Goal: Information Seeking & Learning: Learn about a topic

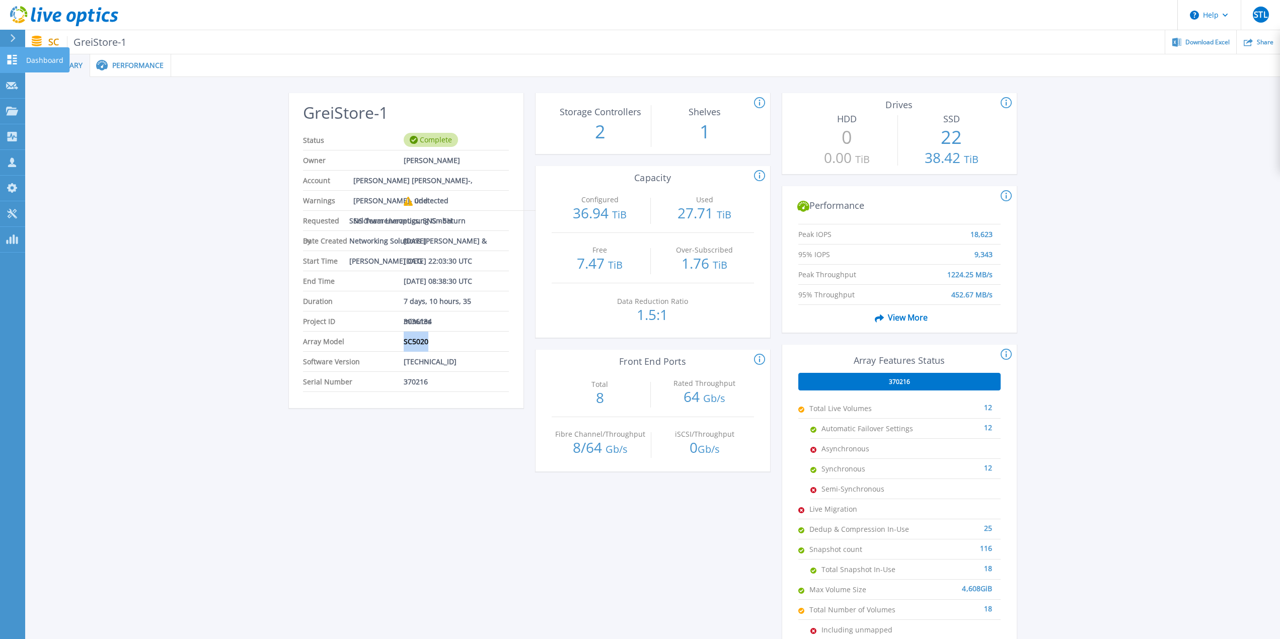
click at [9, 61] on icon at bounding box center [13, 60] width 10 height 10
click at [48, 15] on icon at bounding box center [64, 16] width 108 height 21
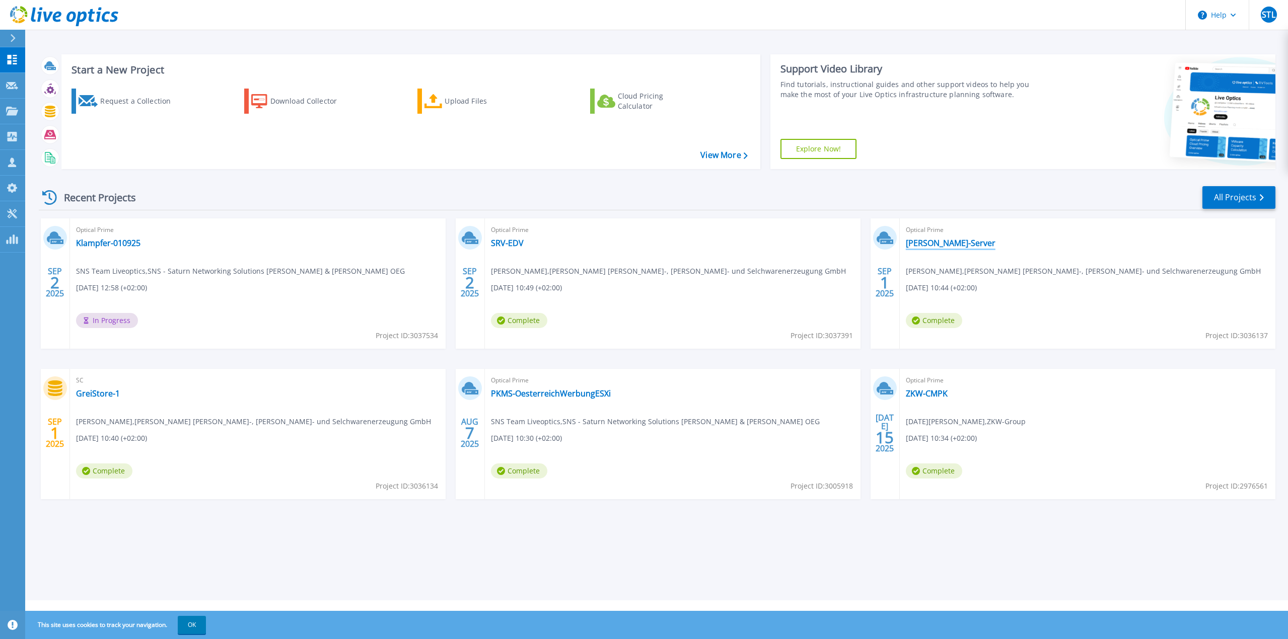
click at [925, 245] on link "Greisinger-Server" at bounding box center [951, 243] width 90 height 10
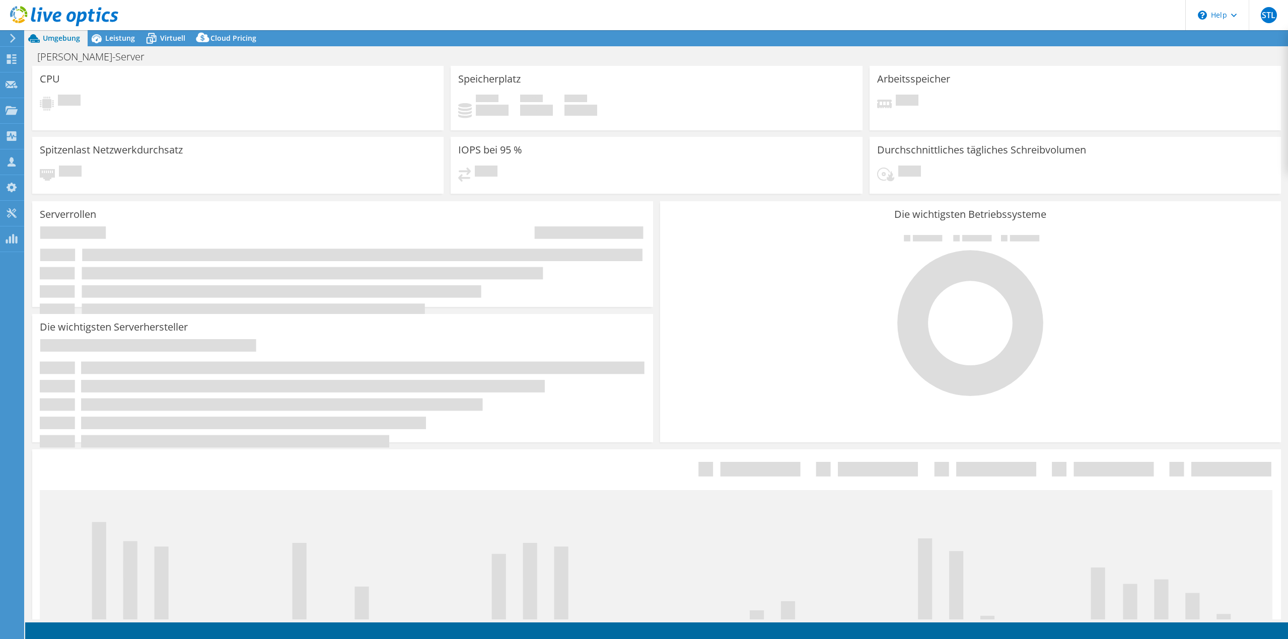
select select "EUFrankfurt"
select select "EUR"
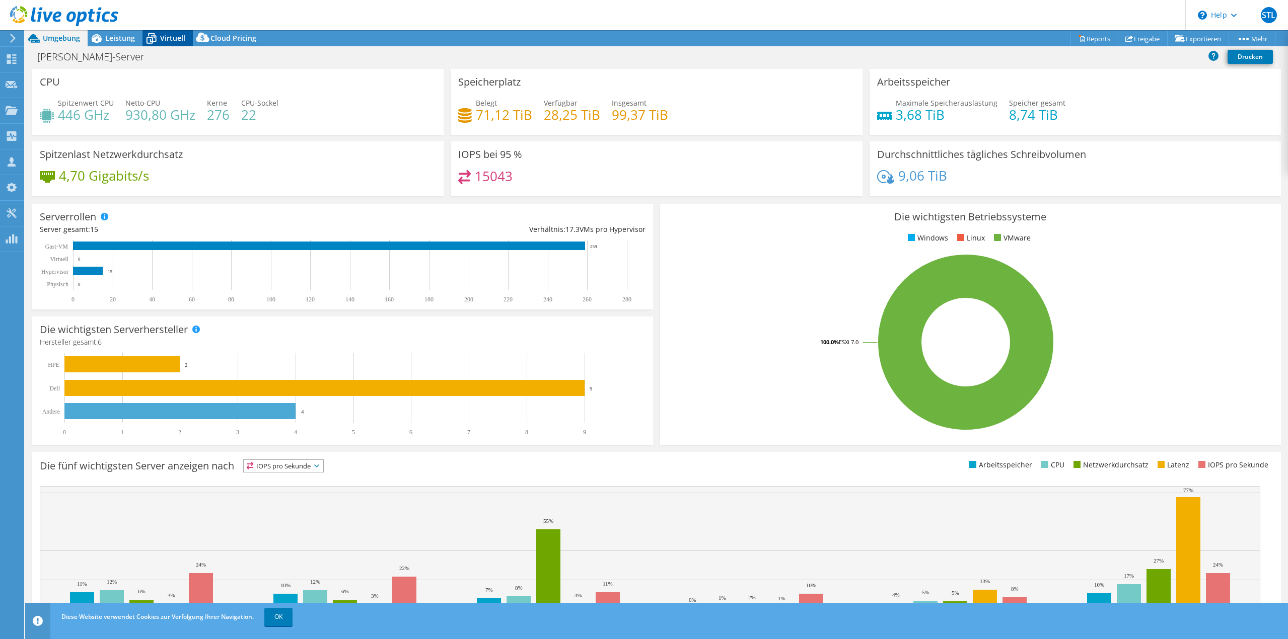
click at [171, 38] on span "Virtuell" at bounding box center [172, 38] width 25 height 10
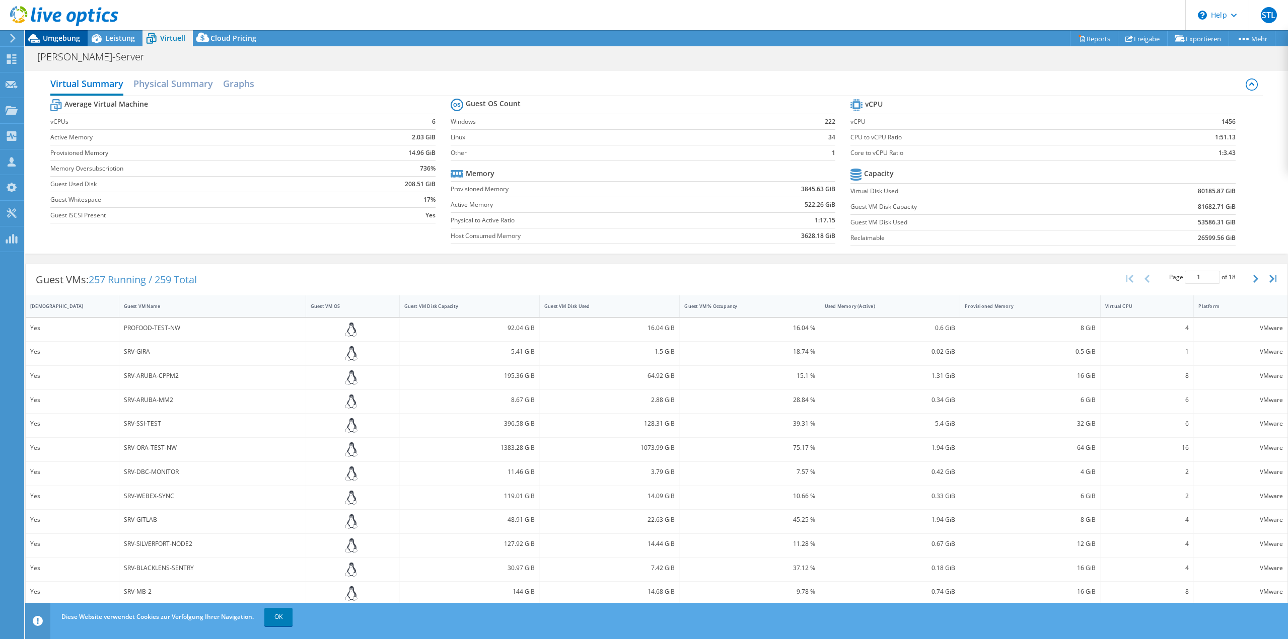
click at [56, 43] on div "Umgebung" at bounding box center [56, 38] width 62 height 16
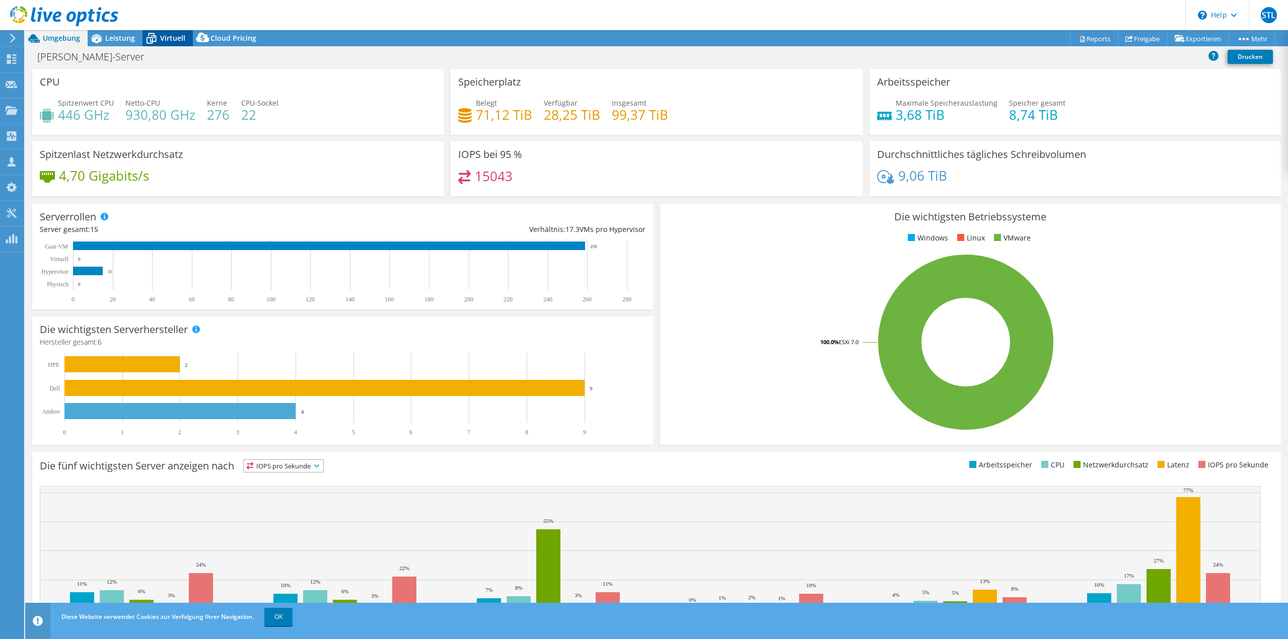
click at [159, 38] on icon at bounding box center [151, 39] width 18 height 18
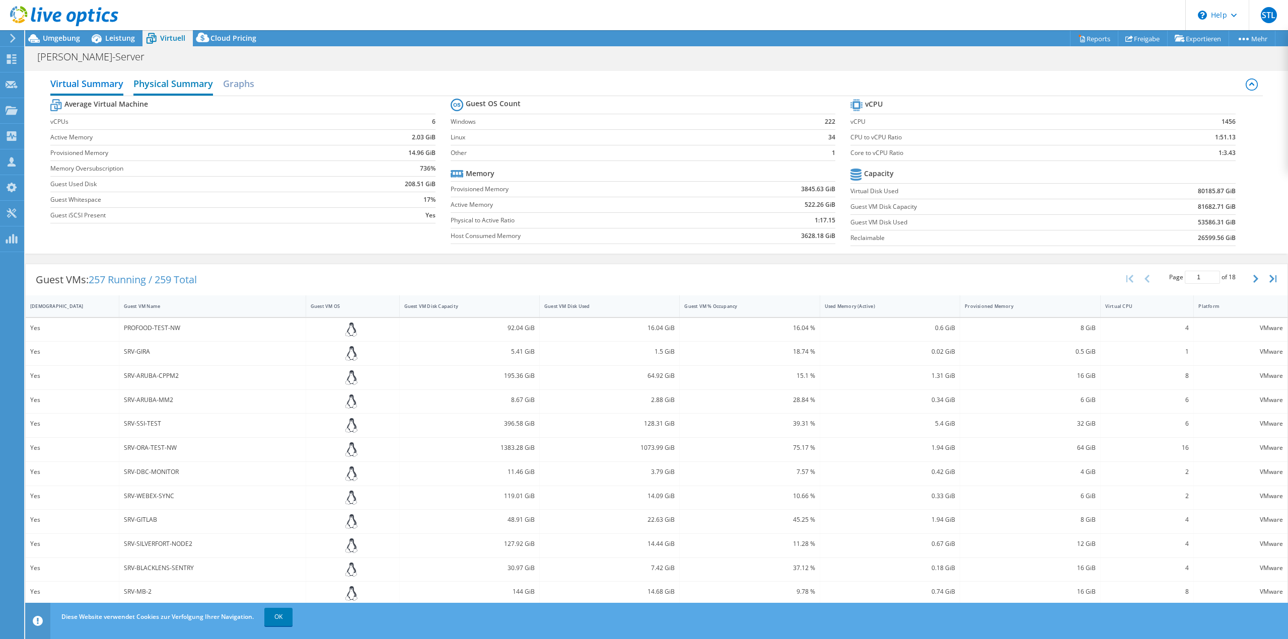
click at [160, 80] on h2 "Physical Summary" at bounding box center [173, 84] width 80 height 22
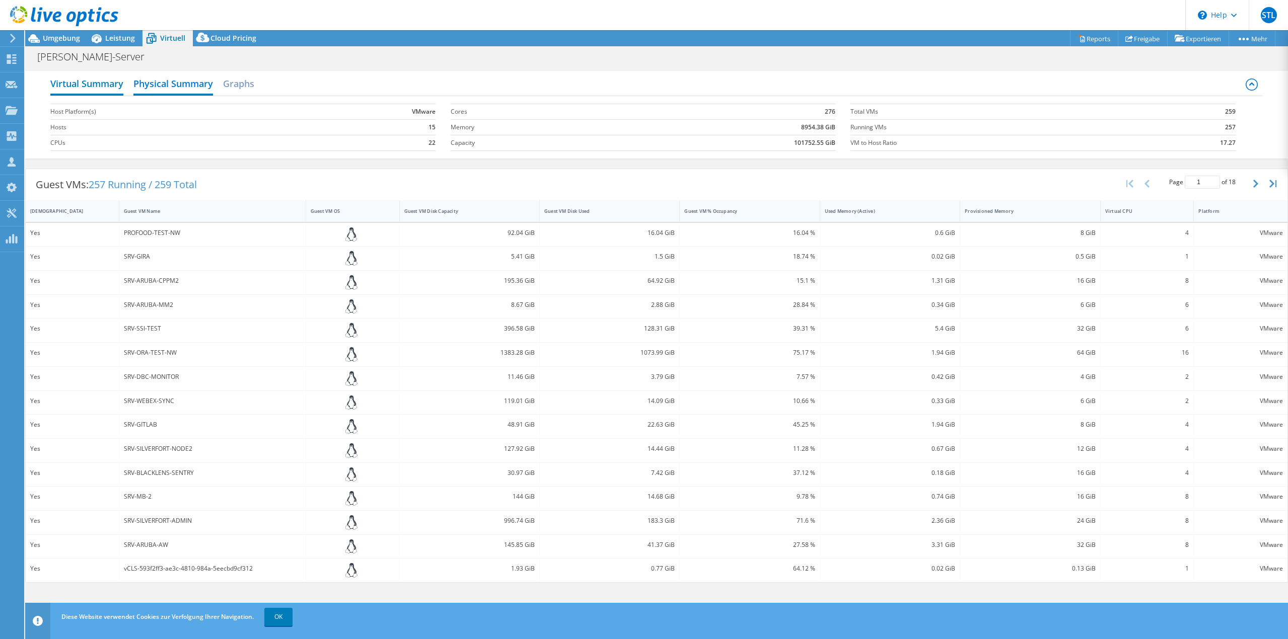
click at [108, 86] on h2 "Virtual Summary" at bounding box center [86, 84] width 73 height 22
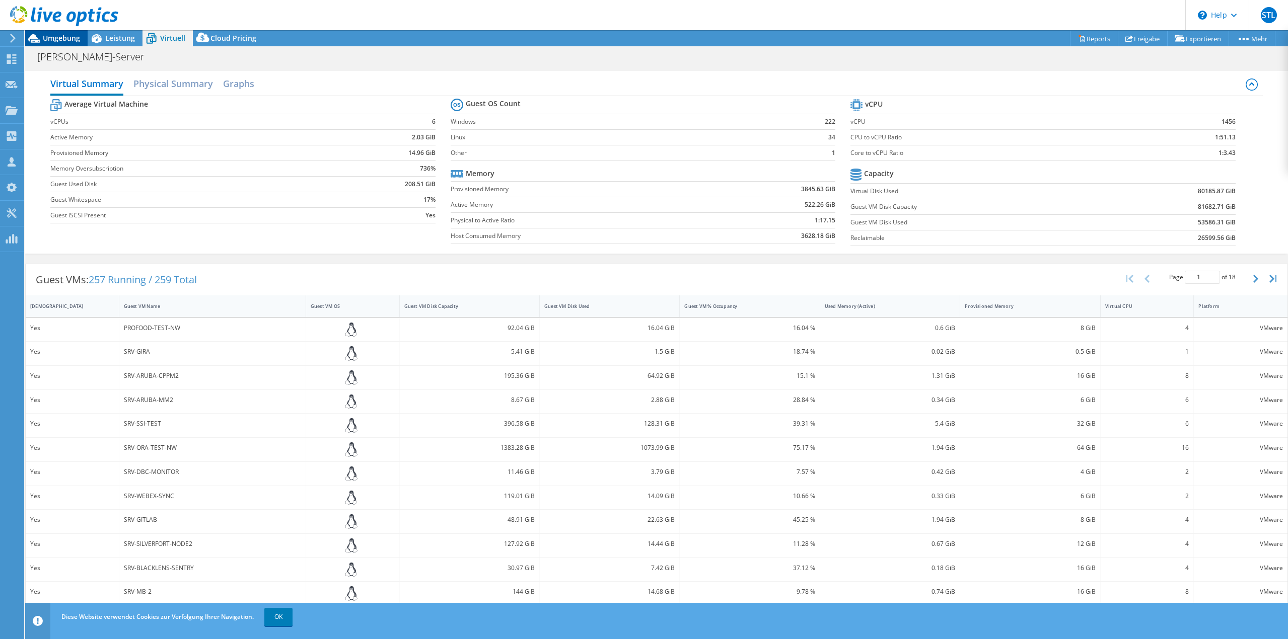
click at [53, 40] on span "Umgebung" at bounding box center [61, 38] width 37 height 10
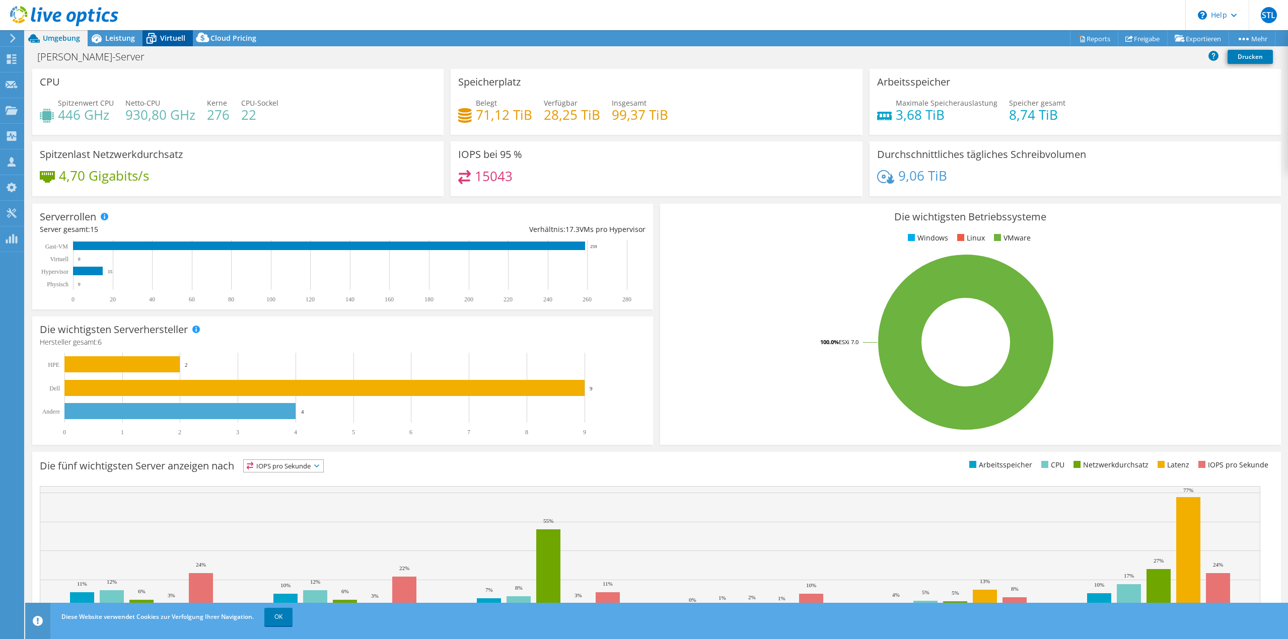
click at [170, 39] on span "Virtuell" at bounding box center [172, 38] width 25 height 10
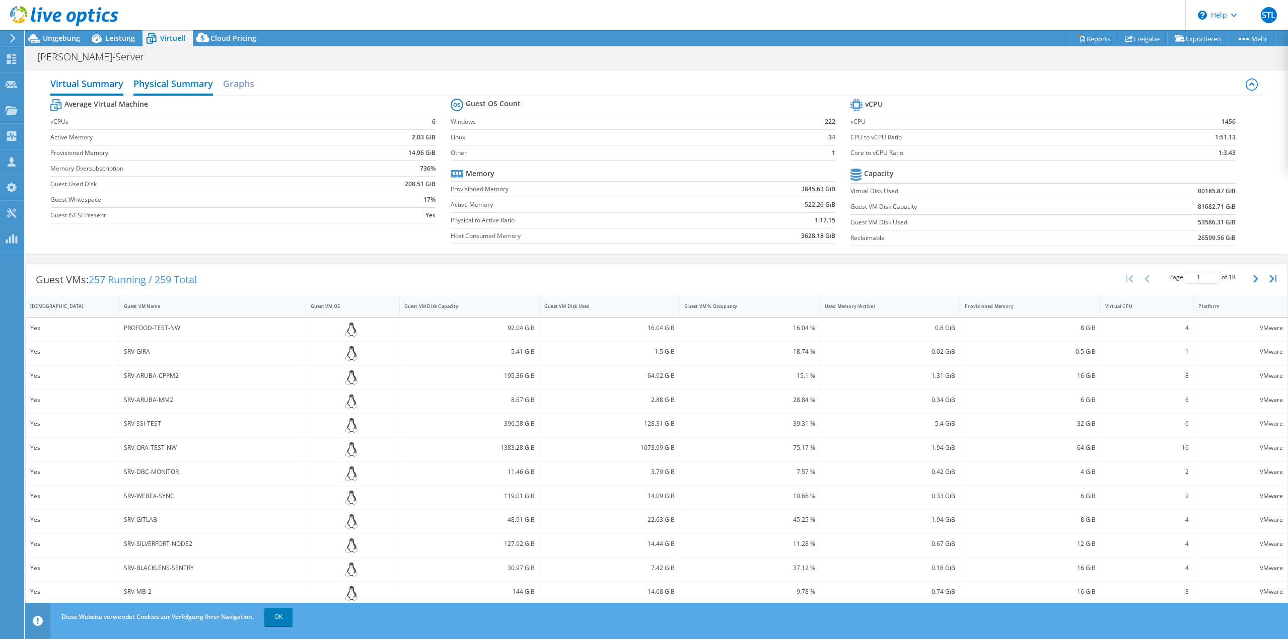
click at [176, 84] on h2 "Physical Summary" at bounding box center [173, 84] width 80 height 22
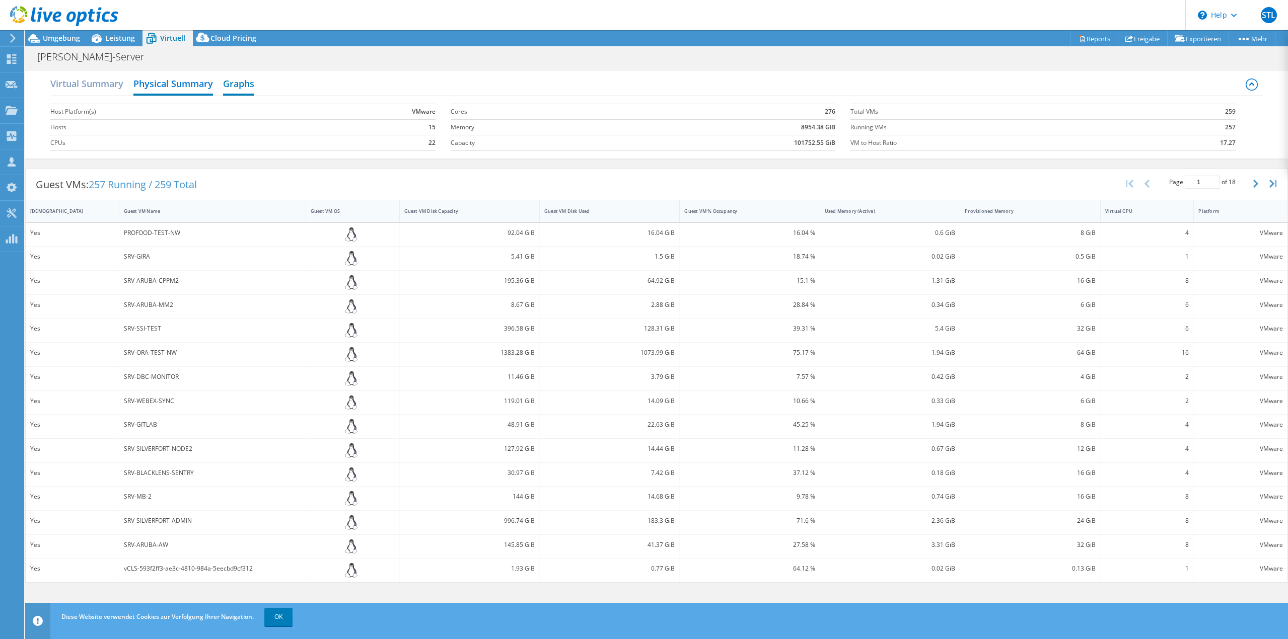
click at [239, 83] on h2 "Graphs" at bounding box center [238, 84] width 31 height 22
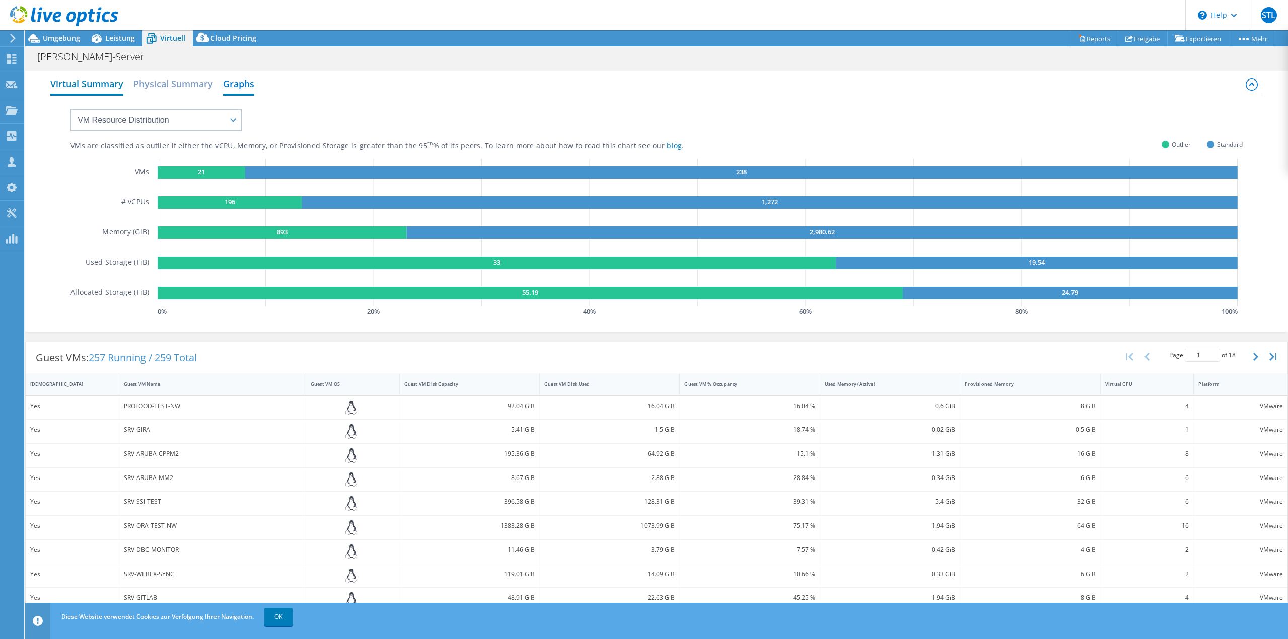
click at [97, 84] on h2 "Virtual Summary" at bounding box center [86, 84] width 73 height 22
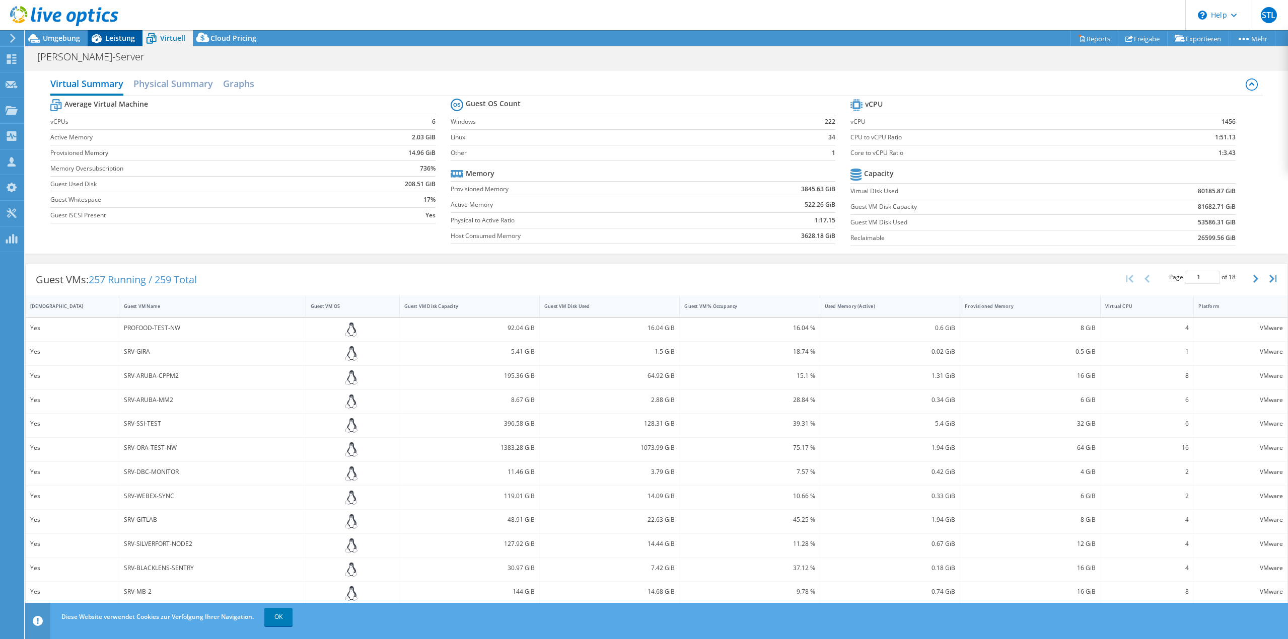
click at [112, 36] on span "Leistung" at bounding box center [120, 38] width 30 height 10
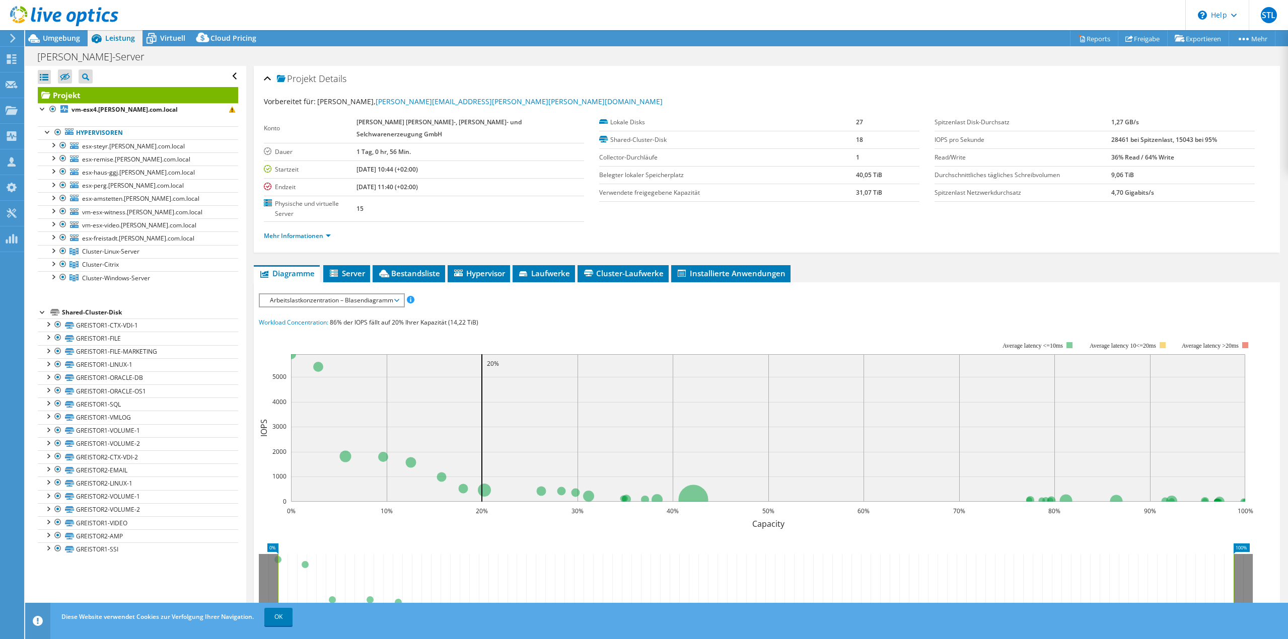
click at [73, 97] on link "Projekt" at bounding box center [138, 95] width 200 height 16
click at [348, 268] on span "Server" at bounding box center [346, 273] width 37 height 10
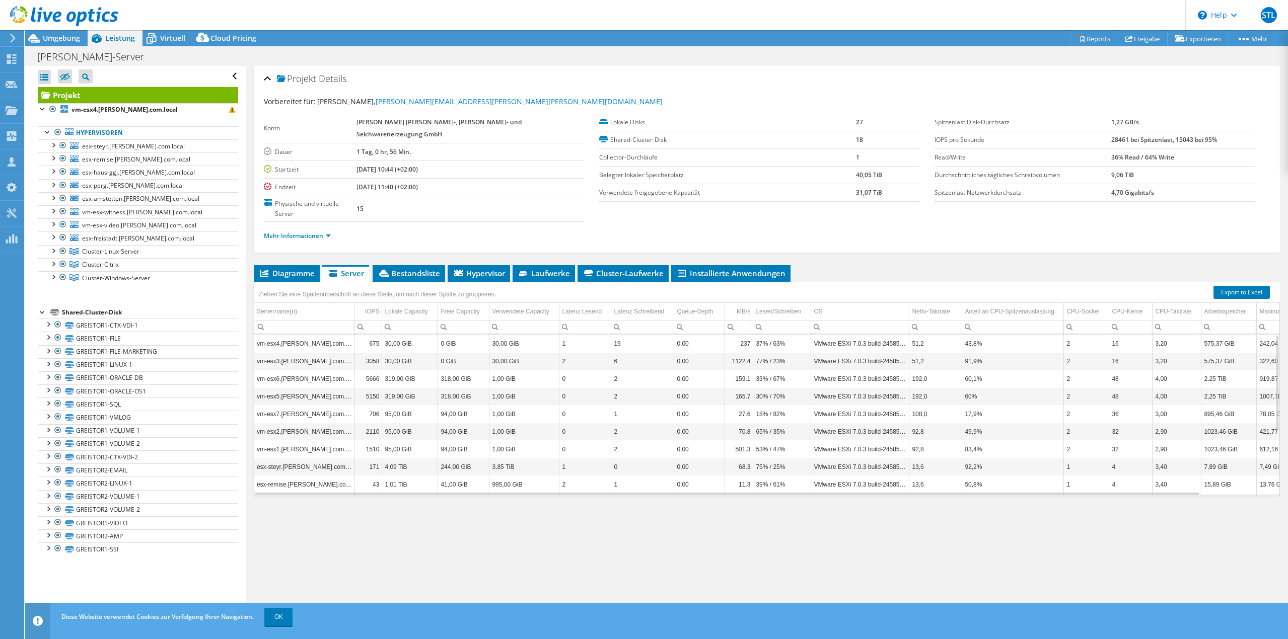
scroll to position [108, 0]
click at [414, 268] on span "Bestandsliste" at bounding box center [409, 273] width 62 height 10
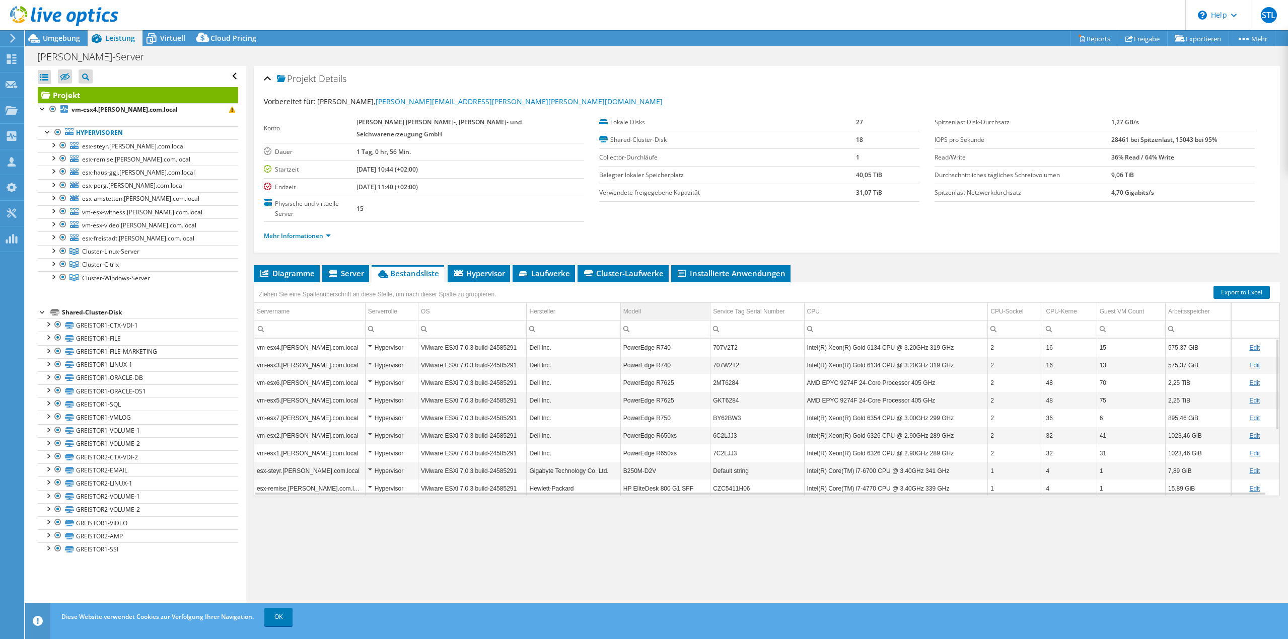
click at [643, 303] on td "Modell" at bounding box center [665, 312] width 90 height 18
click at [568, 303] on td "Hersteller" at bounding box center [573, 312] width 94 height 18
click at [724, 339] on td "707V2T2" at bounding box center [757, 348] width 94 height 18
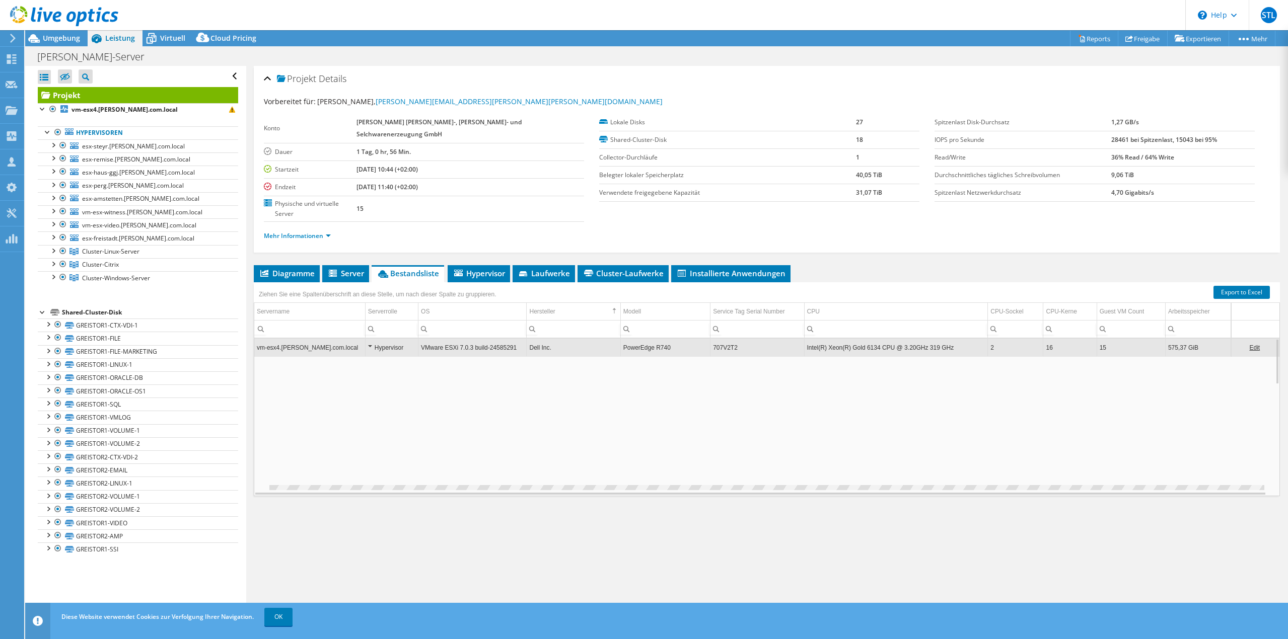
click at [724, 339] on td "707V2T2" at bounding box center [757, 348] width 94 height 18
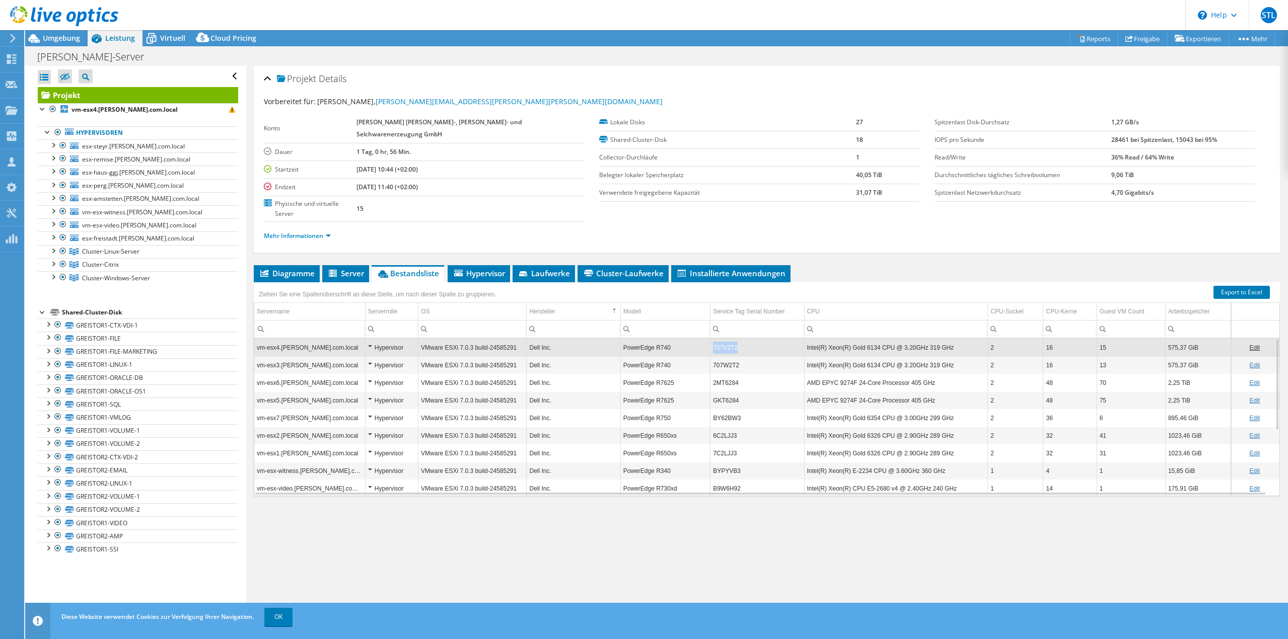
drag, startPoint x: 739, startPoint y: 328, endPoint x: 711, endPoint y: 329, distance: 28.7
click at [711, 339] on td "707V2T2" at bounding box center [757, 348] width 94 height 18
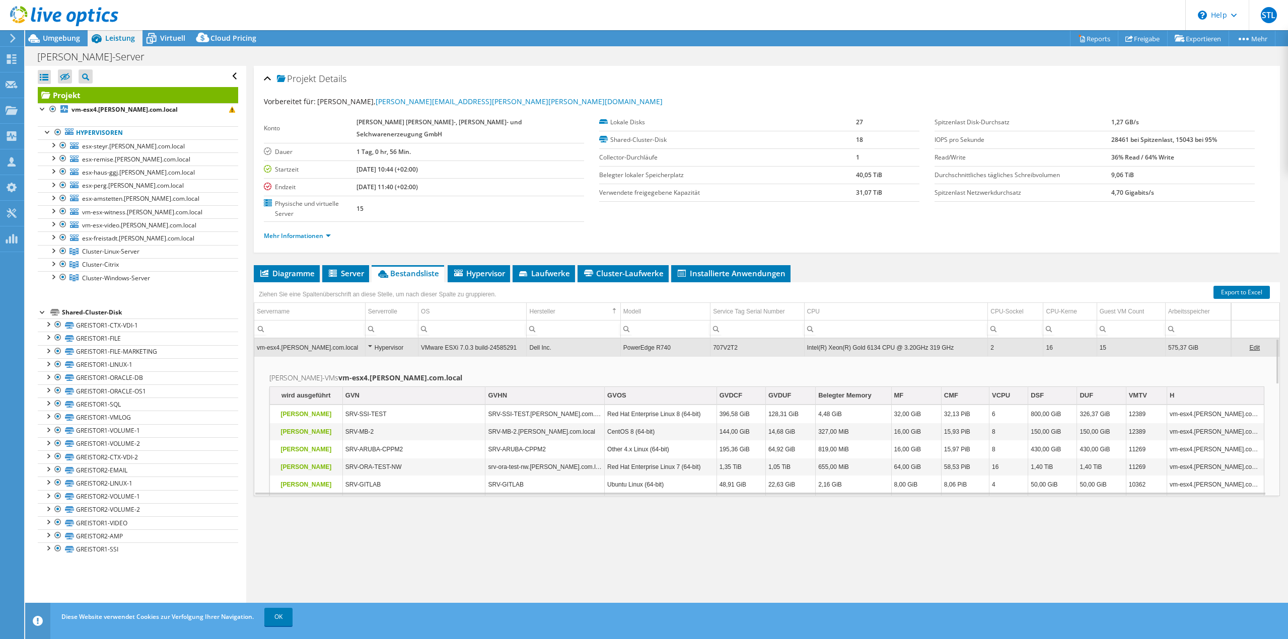
click at [730, 339] on td "707V2T2" at bounding box center [757, 348] width 94 height 18
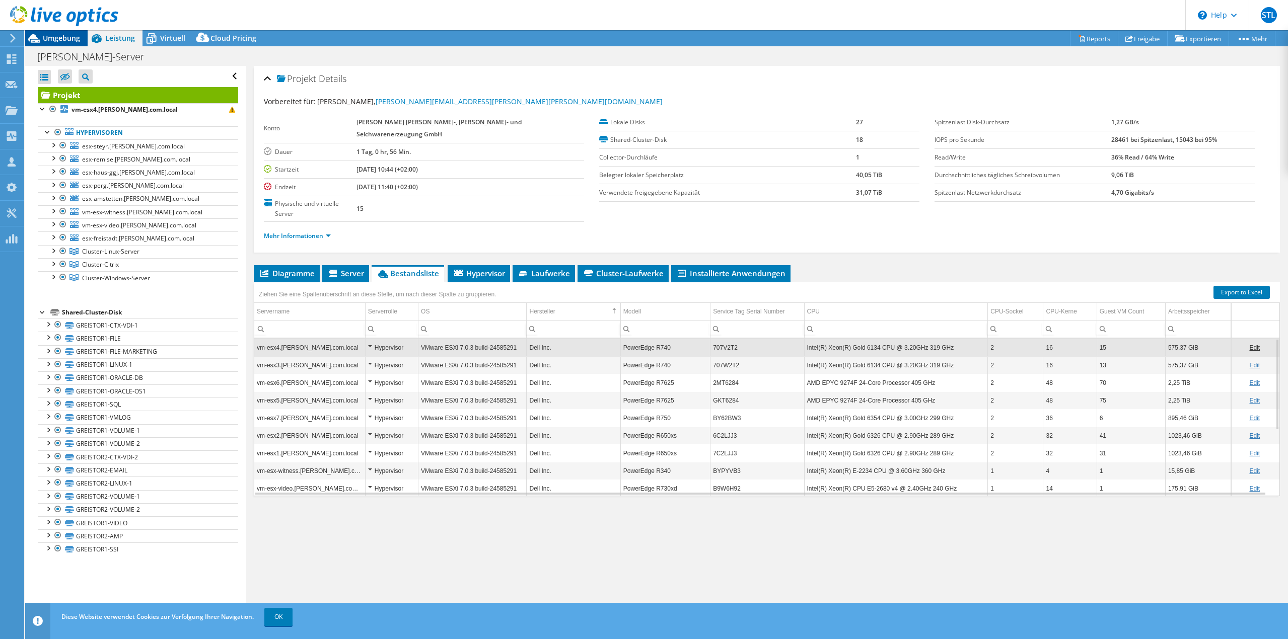
click at [64, 37] on span "Umgebung" at bounding box center [61, 38] width 37 height 10
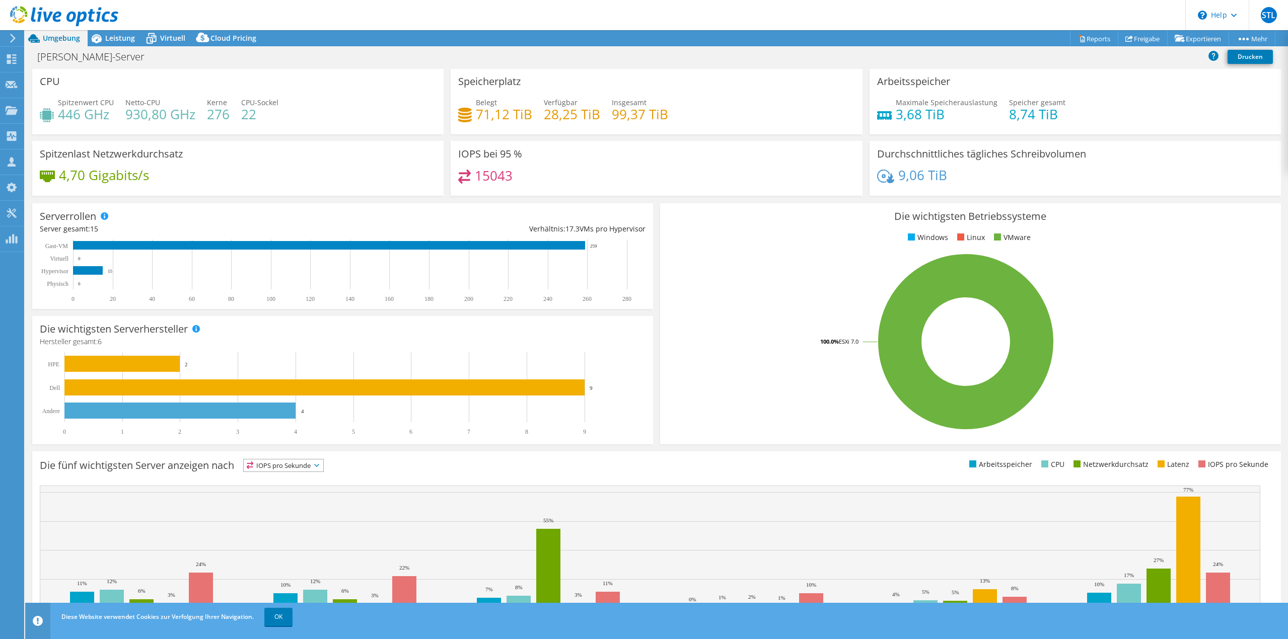
scroll to position [0, 0]
click at [21, 15] on icon at bounding box center [64, 16] width 108 height 21
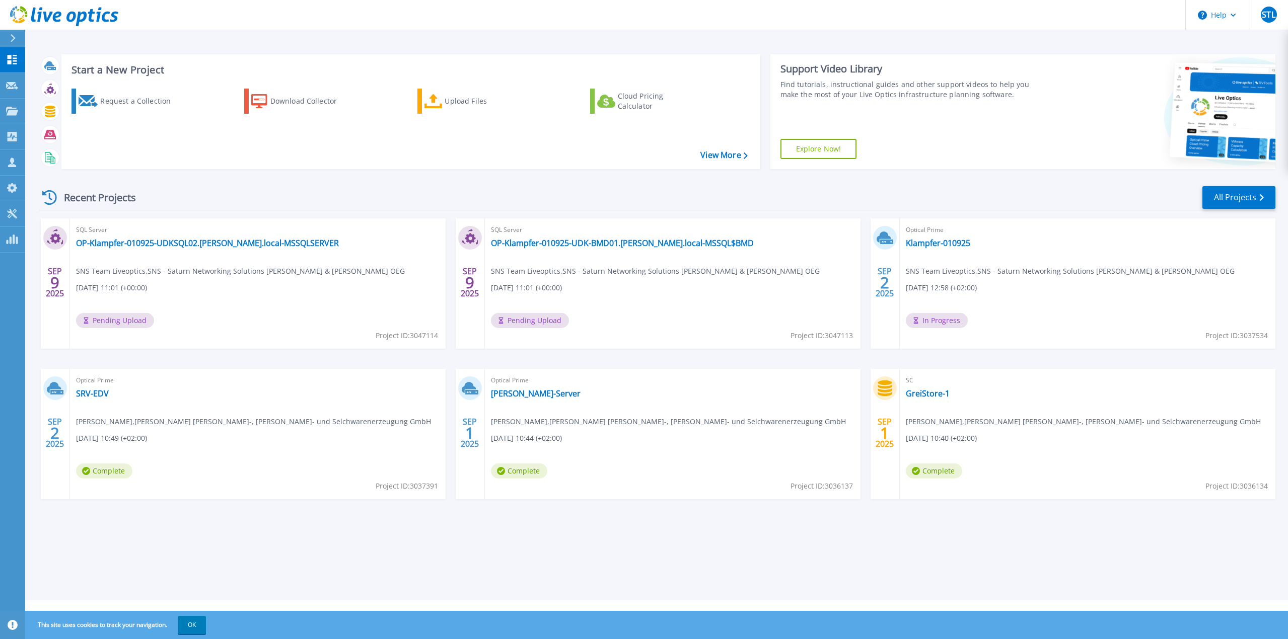
click at [890, 387] on icon at bounding box center [884, 389] width 14 height 16
click at [927, 397] on link "GreiStore-1" at bounding box center [928, 394] width 44 height 10
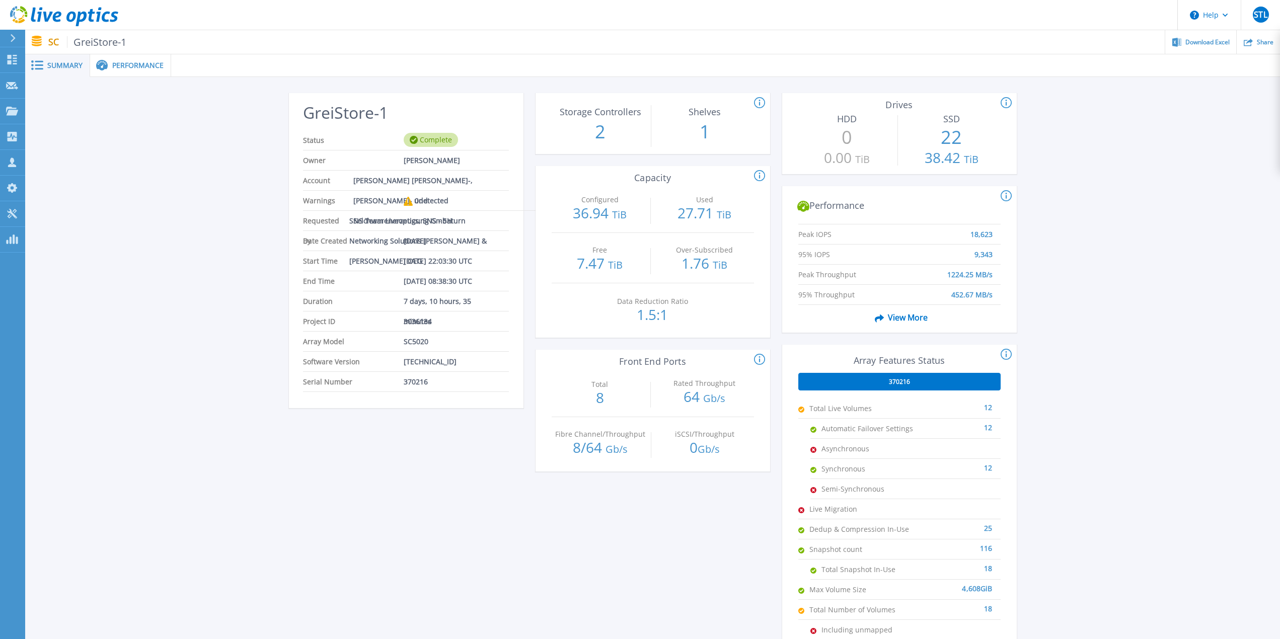
click at [126, 66] on span "Performance" at bounding box center [137, 65] width 51 height 7
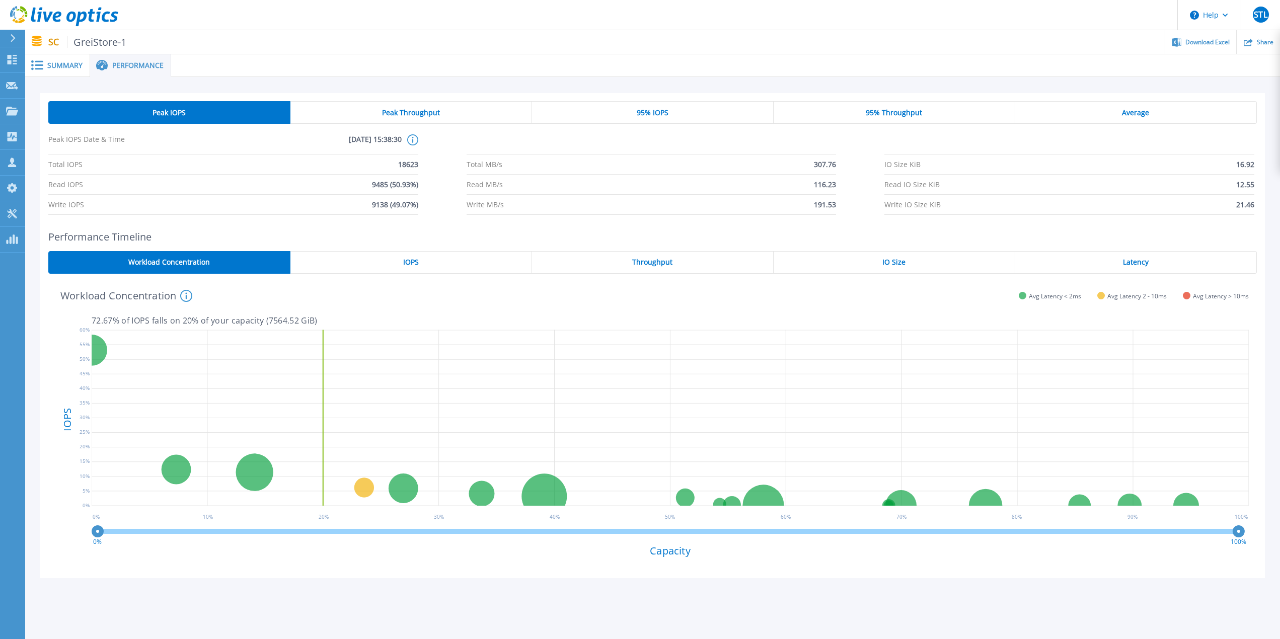
click at [671, 116] on div "95% IOPS" at bounding box center [653, 112] width 242 height 23
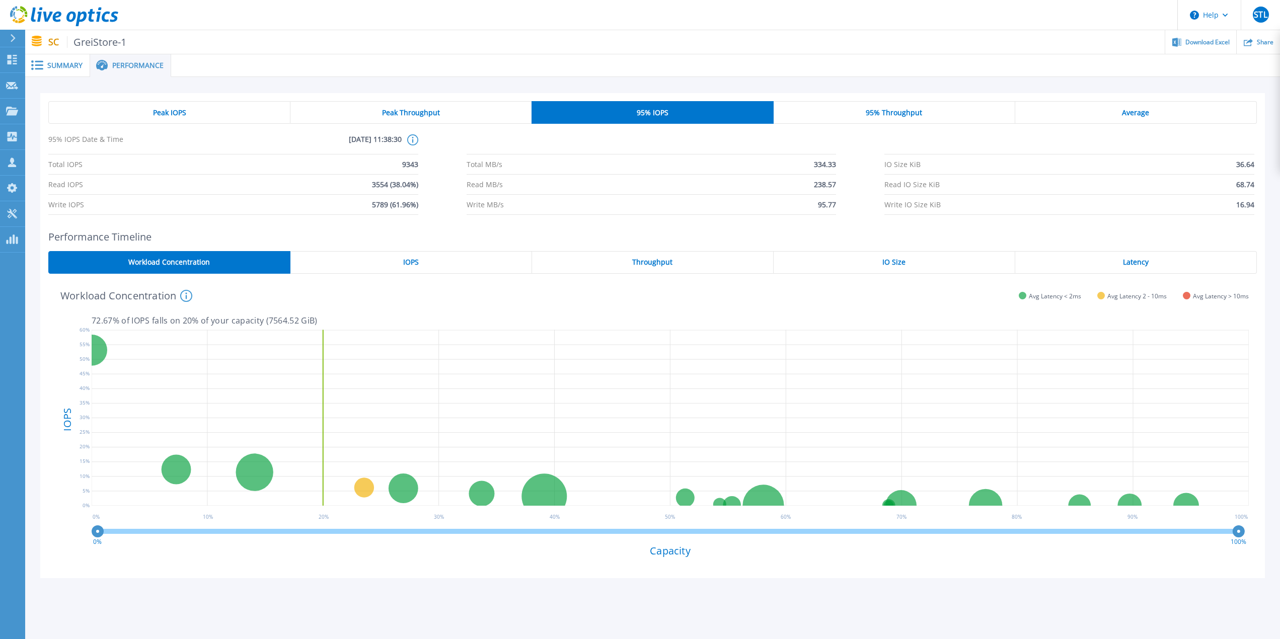
click at [1136, 109] on span "Average" at bounding box center [1135, 113] width 27 height 8
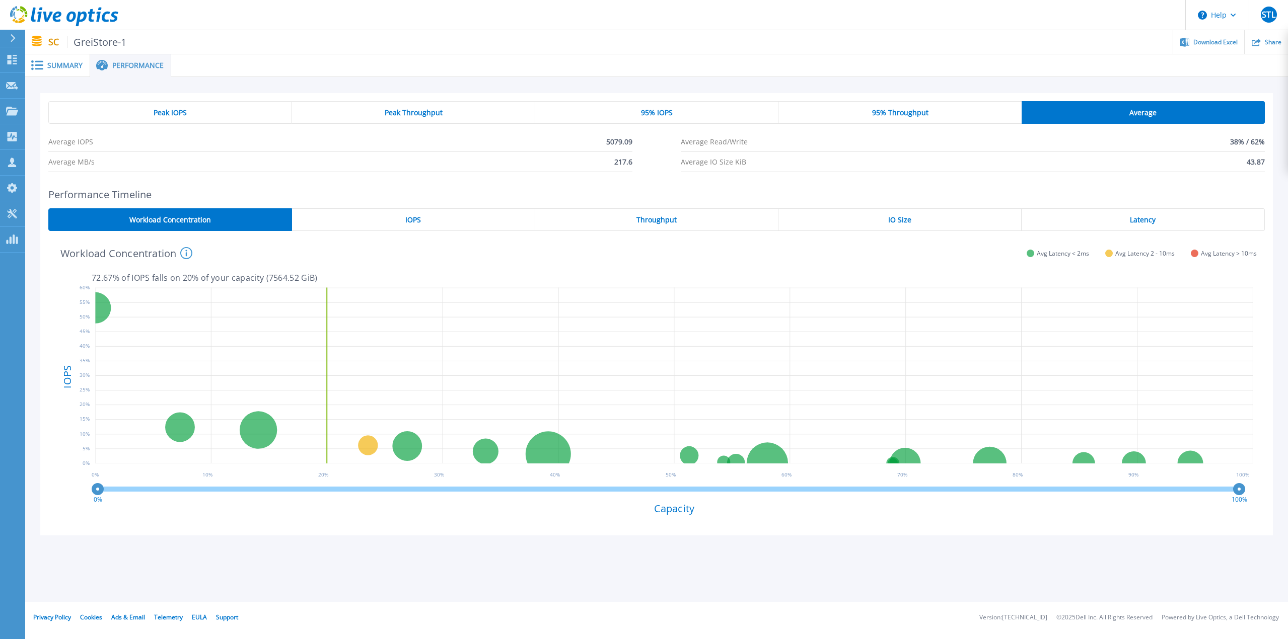
click at [413, 224] on div "IOPS" at bounding box center [413, 219] width 243 height 23
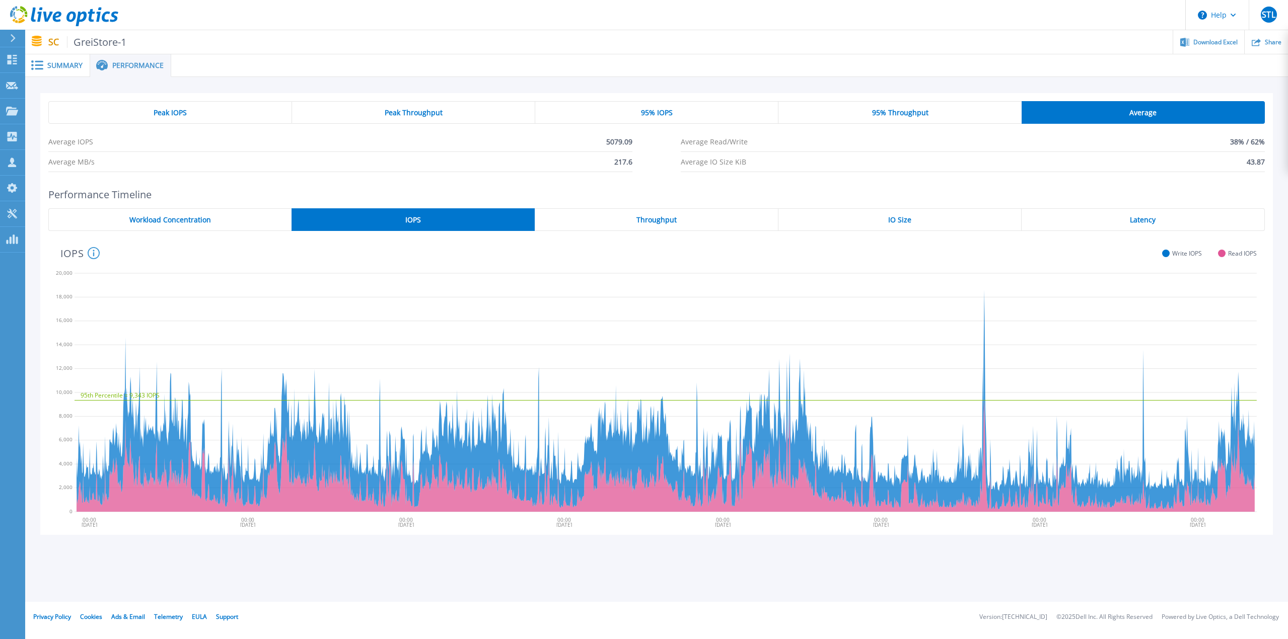
click at [682, 222] on div "Throughput" at bounding box center [656, 219] width 243 height 23
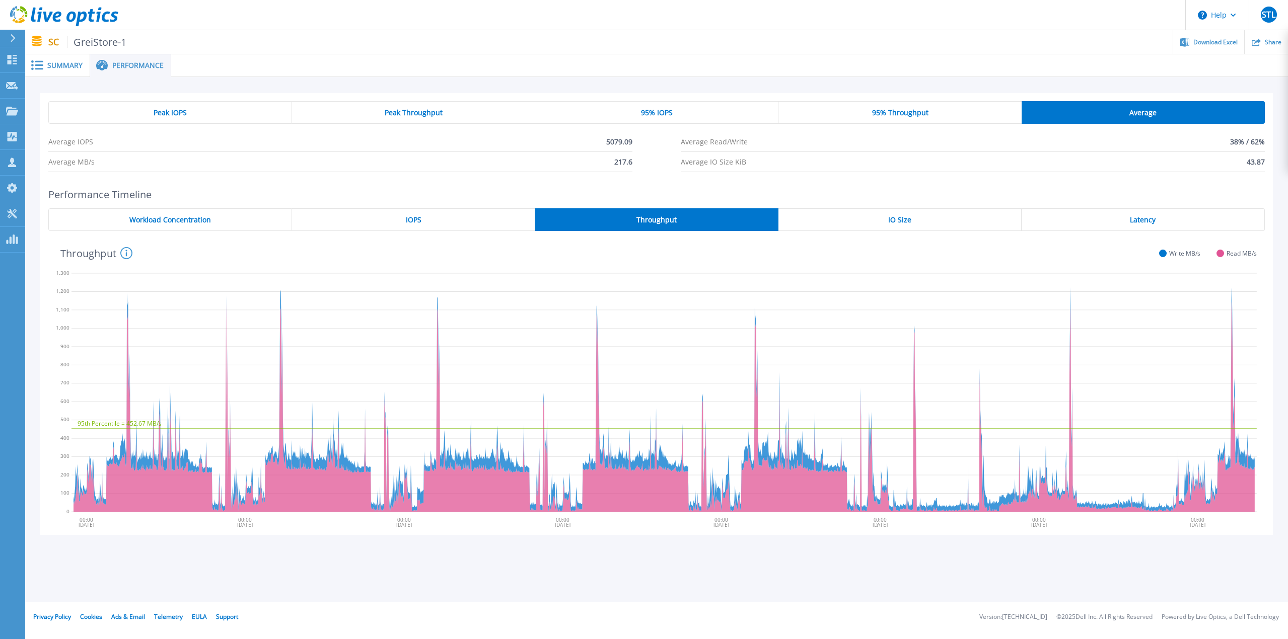
click at [866, 221] on div "IO Size" at bounding box center [899, 219] width 243 height 23
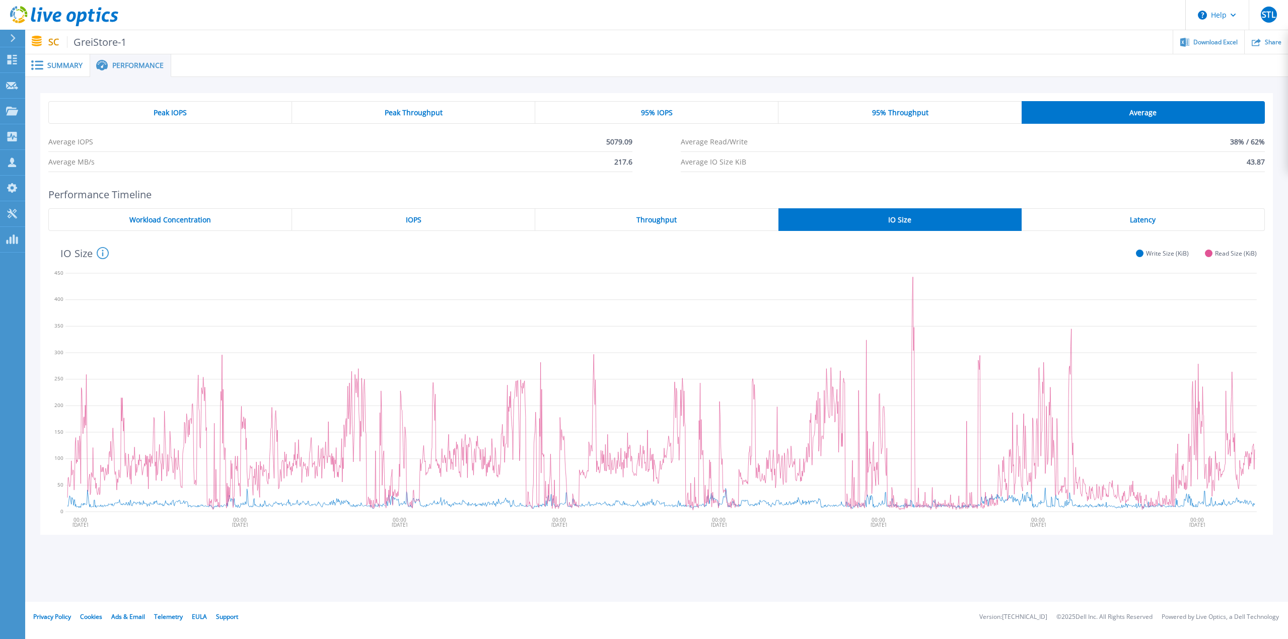
click at [1147, 221] on span "Latency" at bounding box center [1142, 220] width 26 height 8
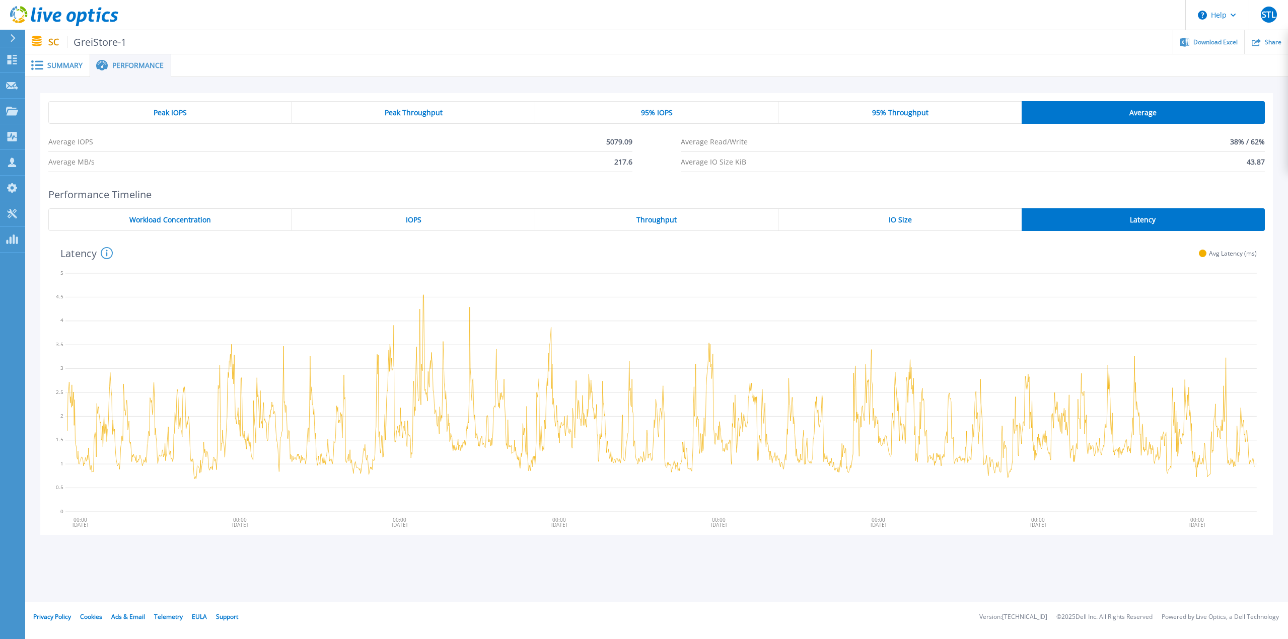
click at [149, 112] on div "Peak IOPS" at bounding box center [170, 112] width 244 height 23
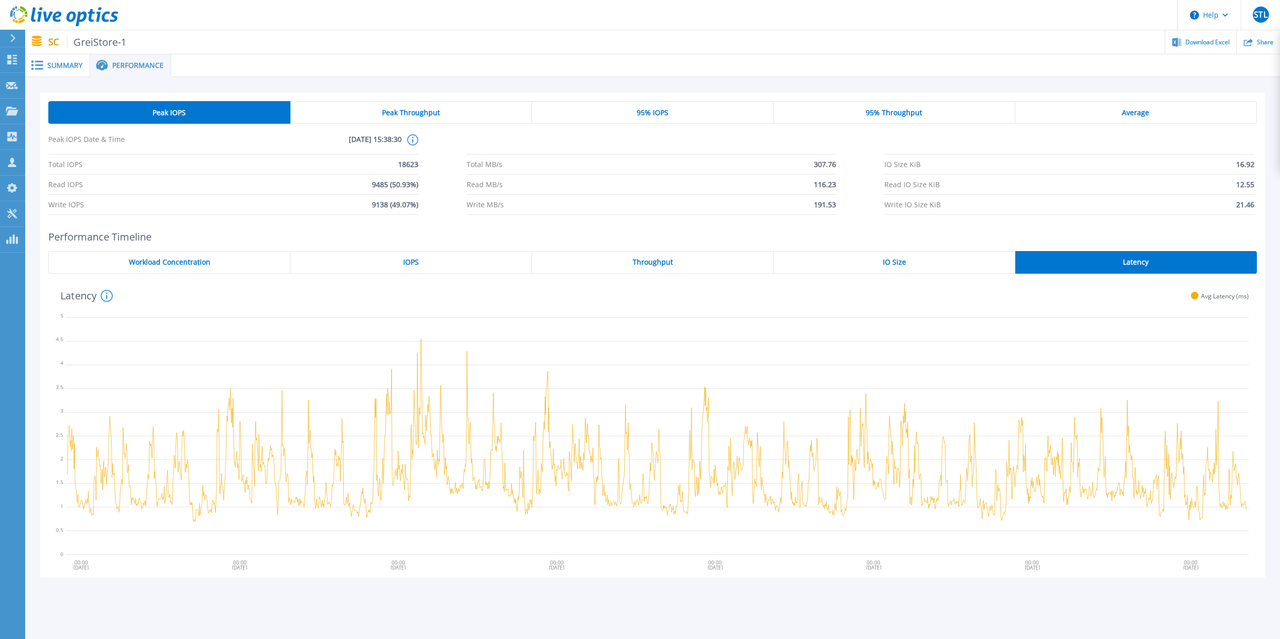
click at [41, 66] on rect at bounding box center [39, 65] width 9 height 2
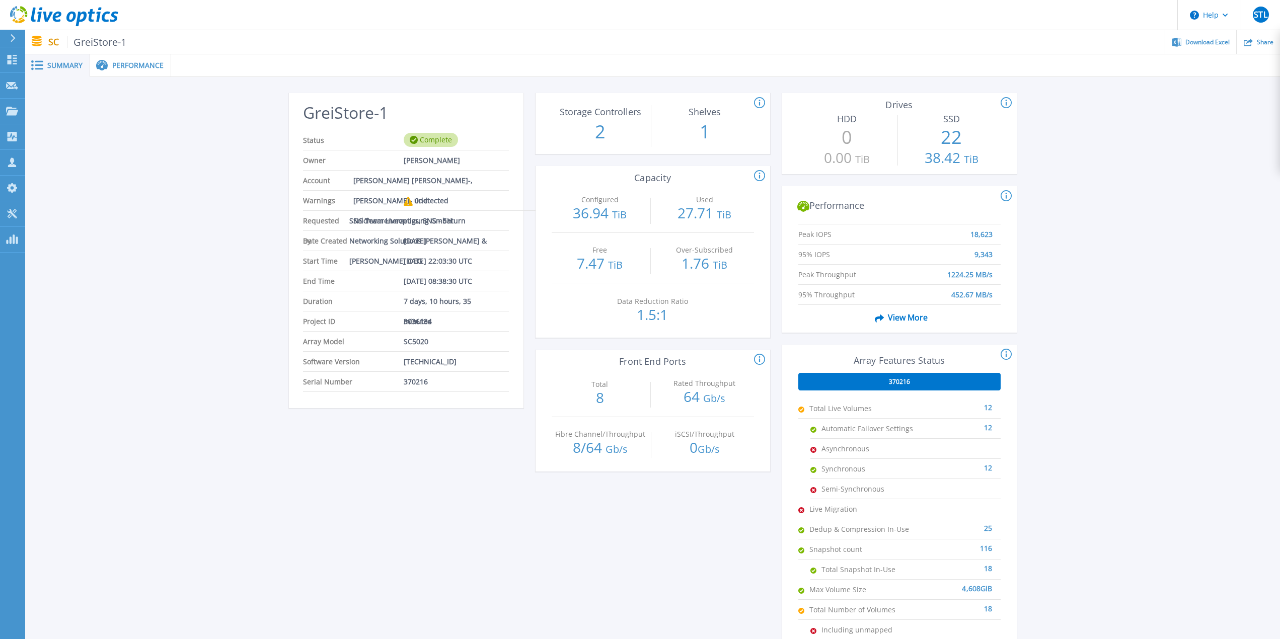
click at [47, 14] on icon at bounding box center [64, 16] width 108 height 21
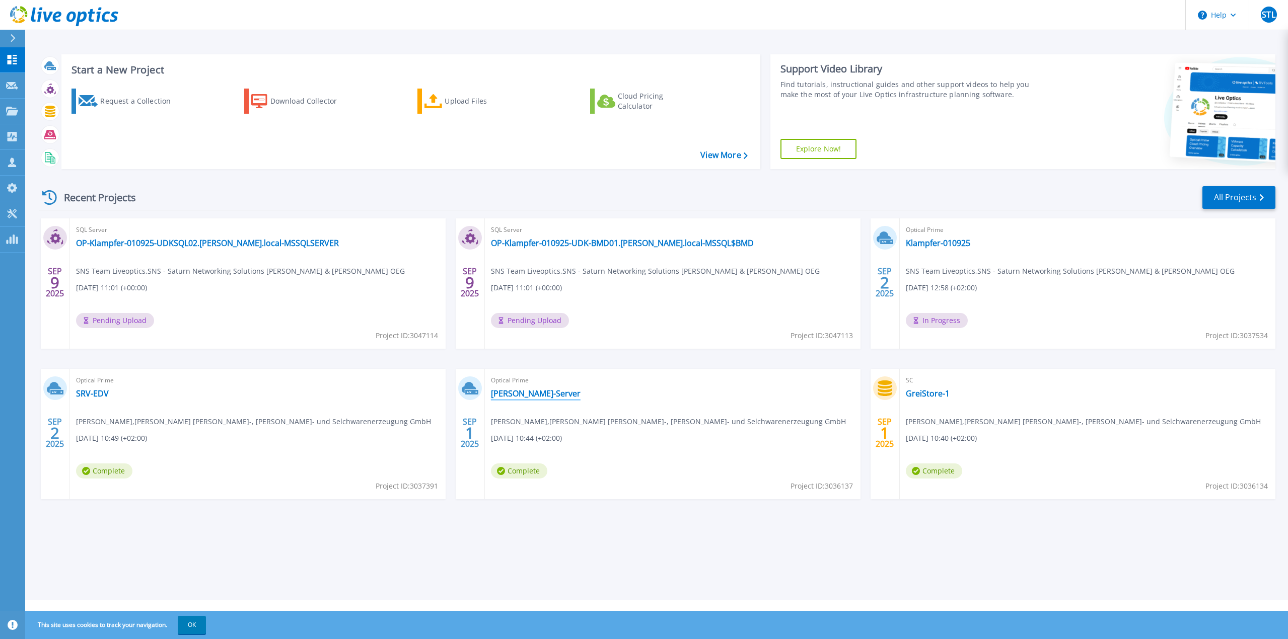
click at [532, 396] on link "[PERSON_NAME]-Server" at bounding box center [536, 394] width 90 height 10
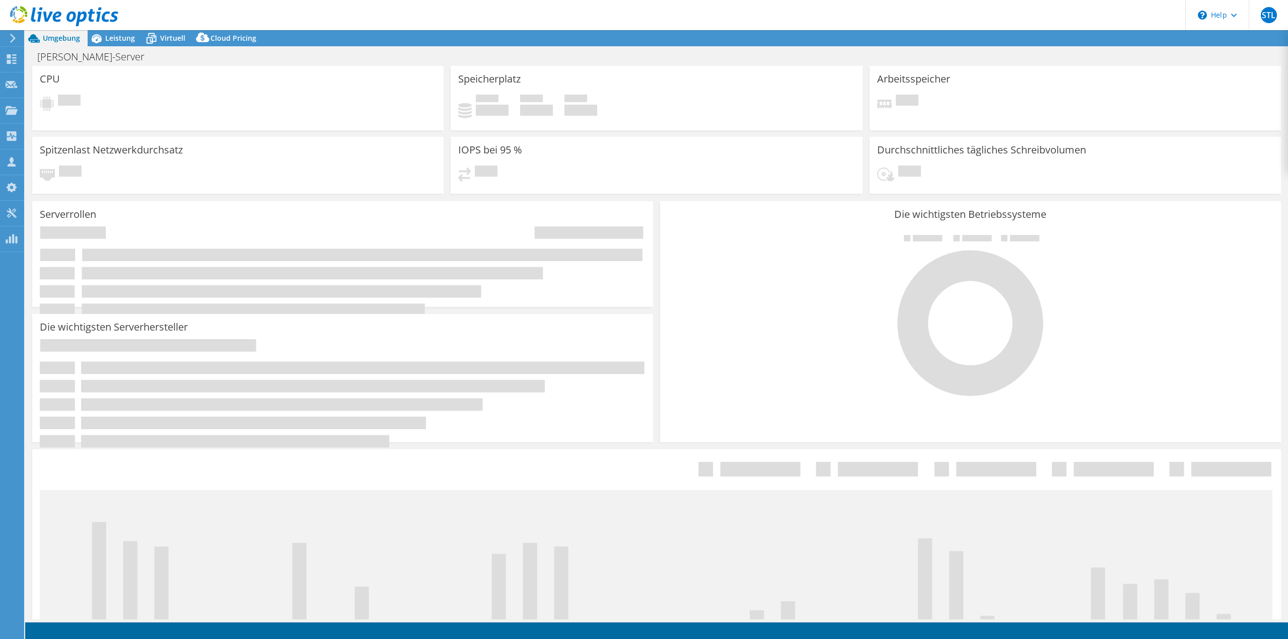
select select "EUFrankfurt"
select select "EUR"
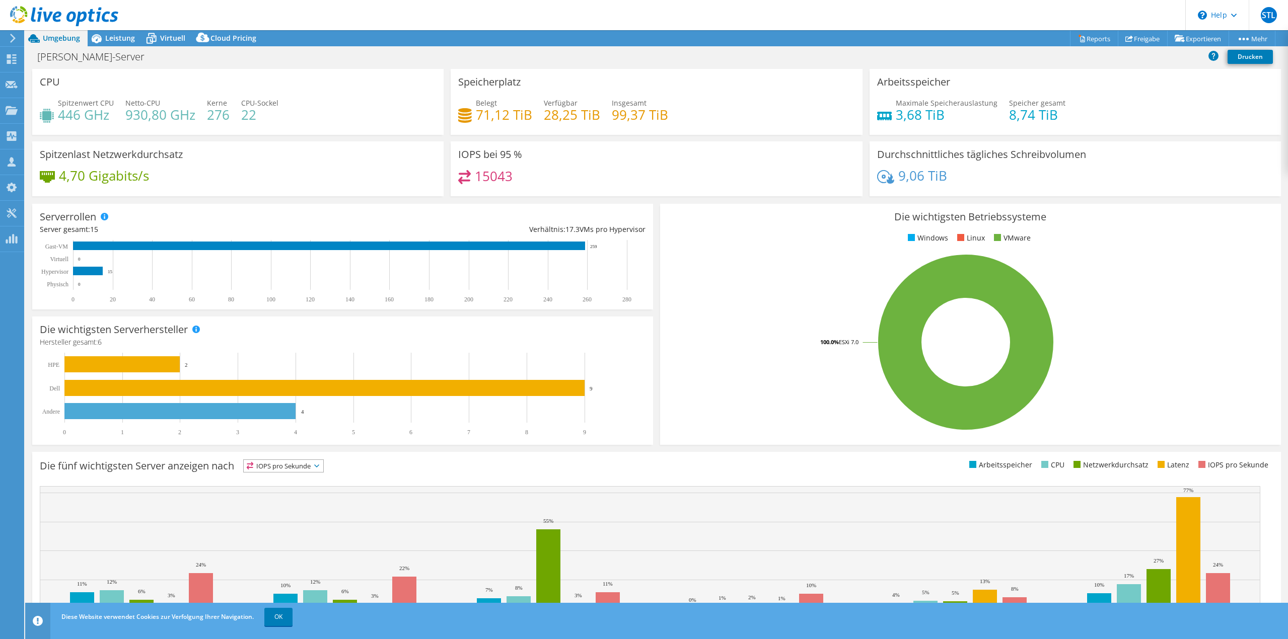
click at [498, 116] on h4 "71,12 TiB" at bounding box center [504, 114] width 56 height 11
click at [124, 36] on span "Leistung" at bounding box center [120, 38] width 30 height 10
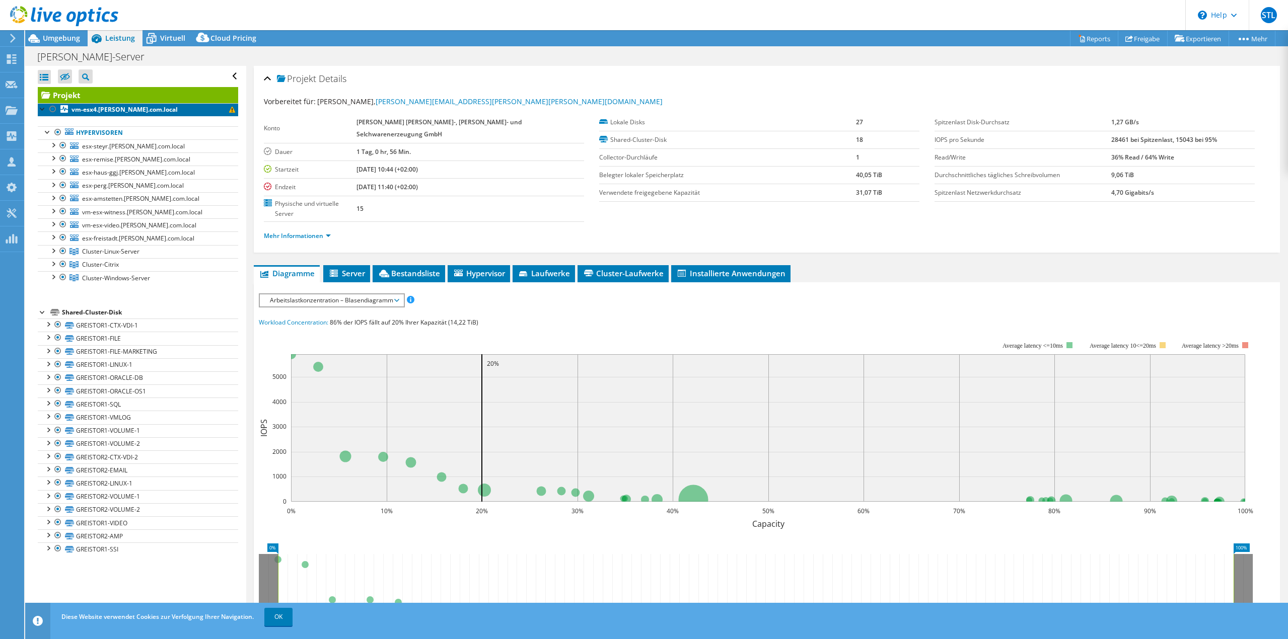
click at [88, 108] on b "vm-esx4.[PERSON_NAME].com.local" at bounding box center [124, 109] width 106 height 9
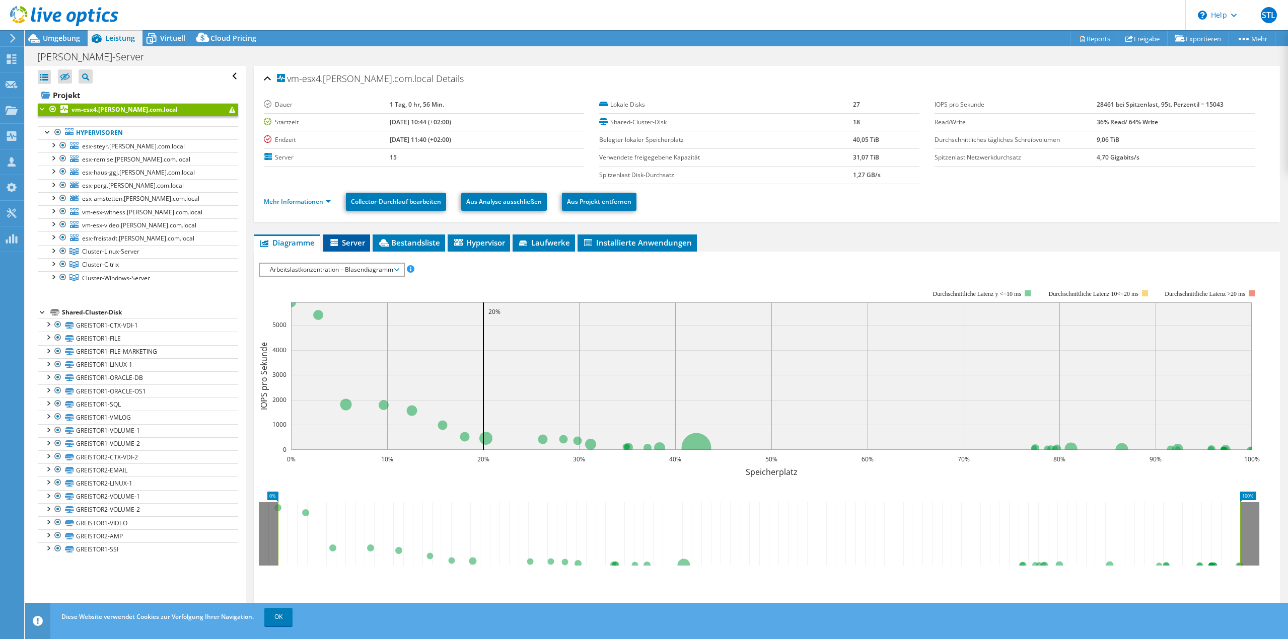
click at [354, 242] on span "Server" at bounding box center [346, 243] width 37 height 10
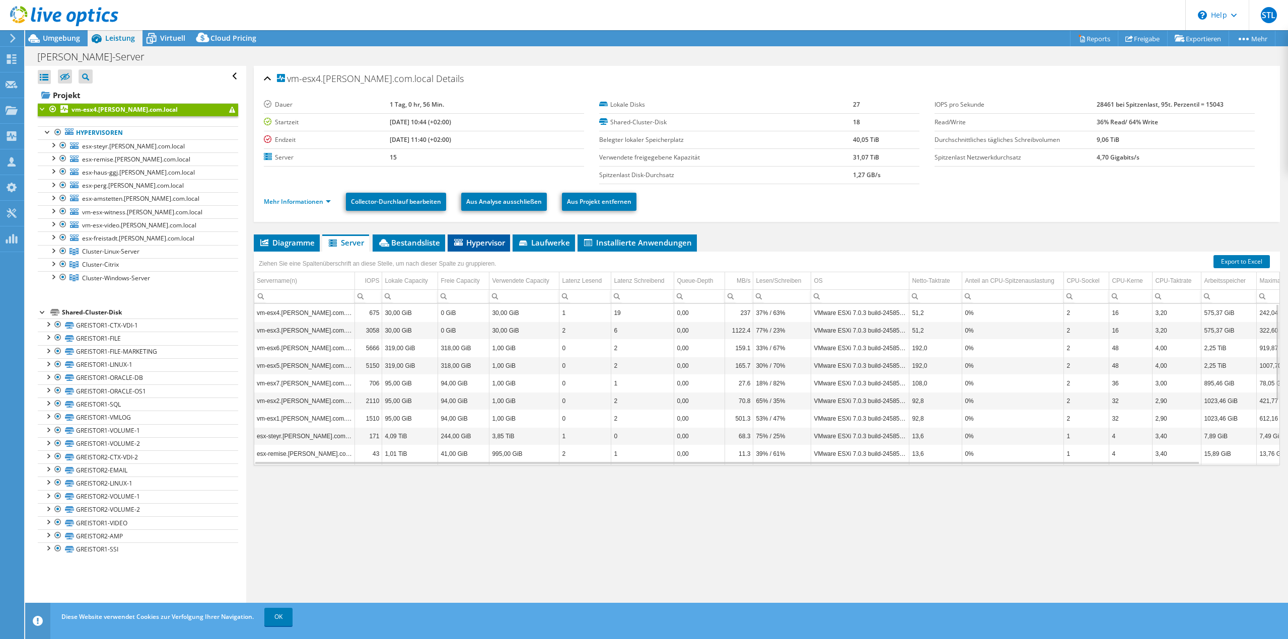
click at [491, 241] on span "Hypervisor" at bounding box center [478, 243] width 52 height 10
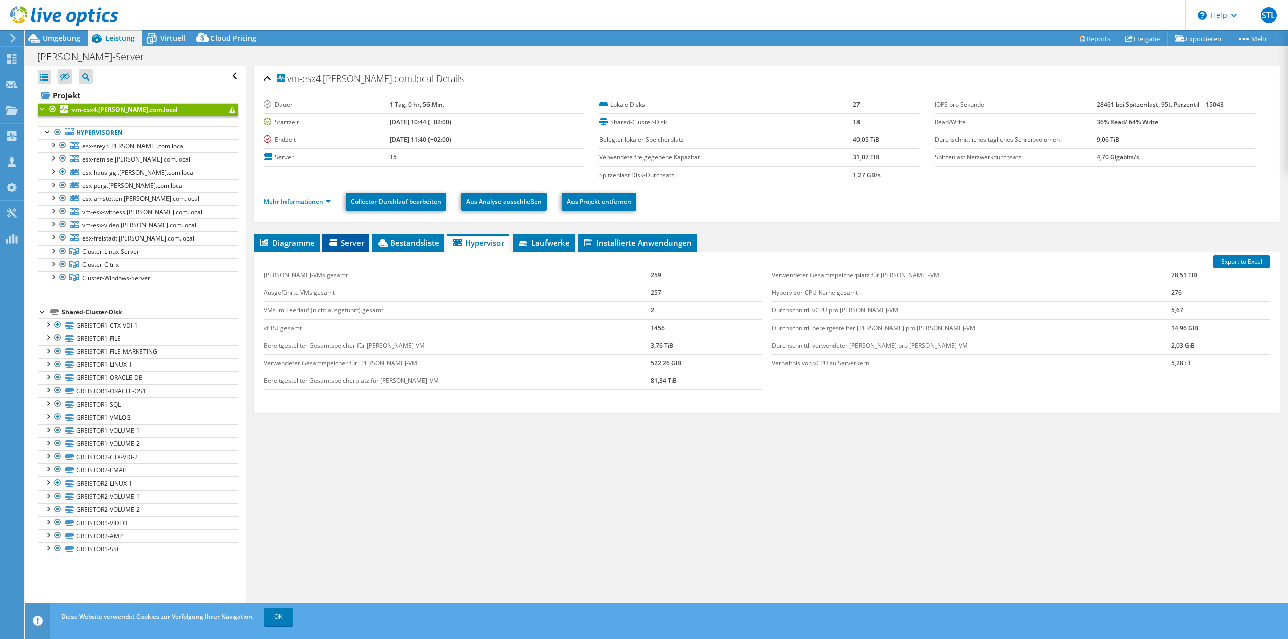
click at [326, 245] on li "Server" at bounding box center [345, 243] width 47 height 17
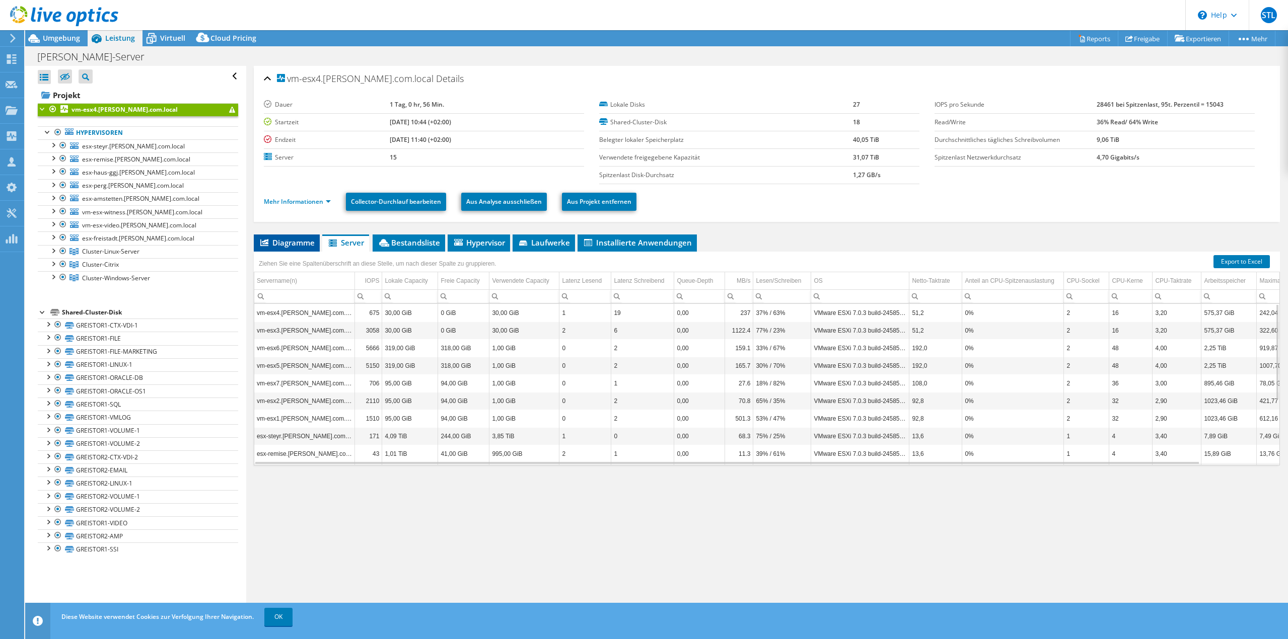
click at [298, 248] on li "Diagramme" at bounding box center [287, 243] width 66 height 17
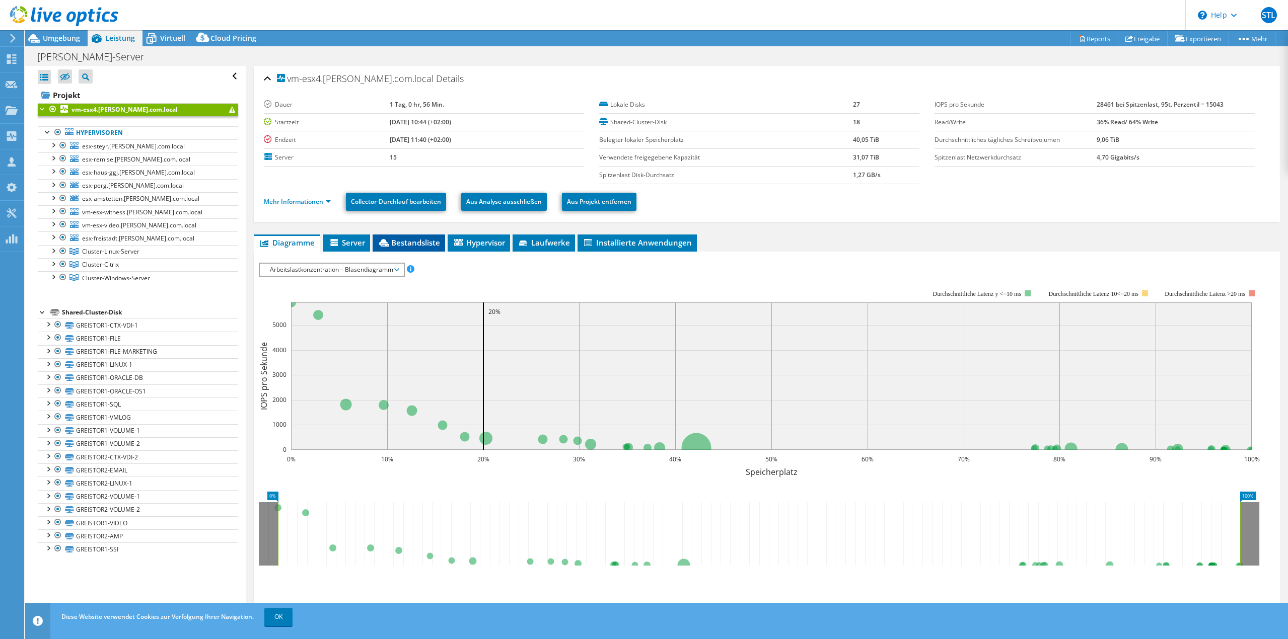
click at [424, 245] on span "Bestandsliste" at bounding box center [409, 243] width 62 height 10
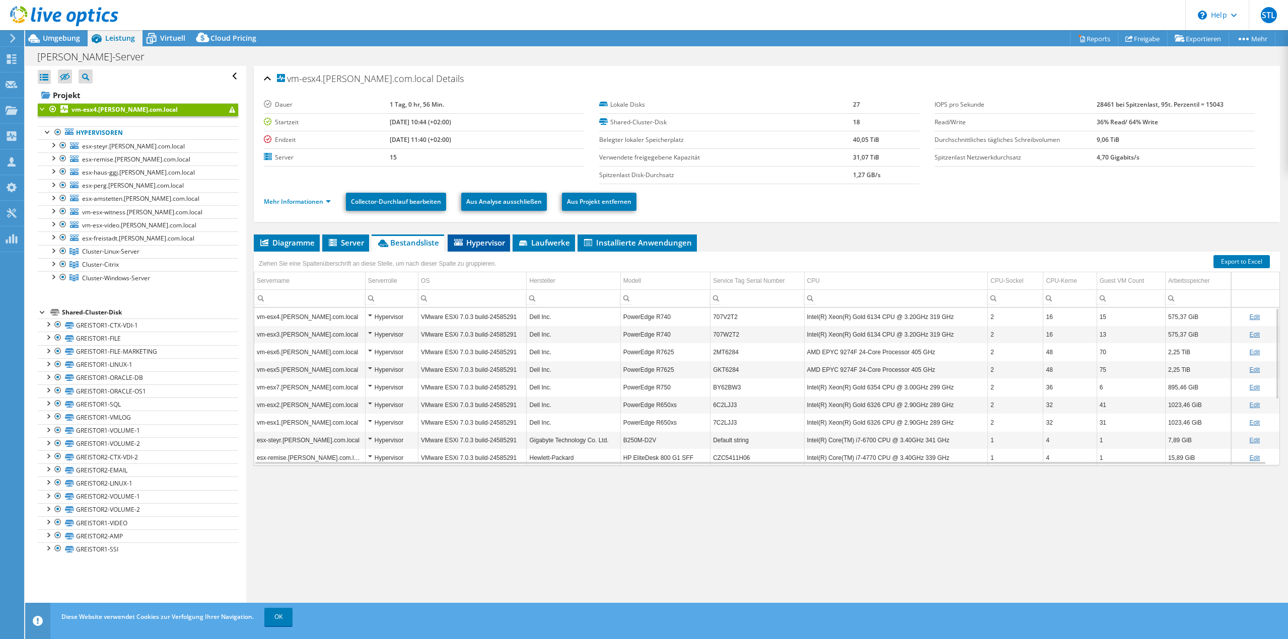
click at [482, 245] on span "Hypervisor" at bounding box center [478, 243] width 52 height 10
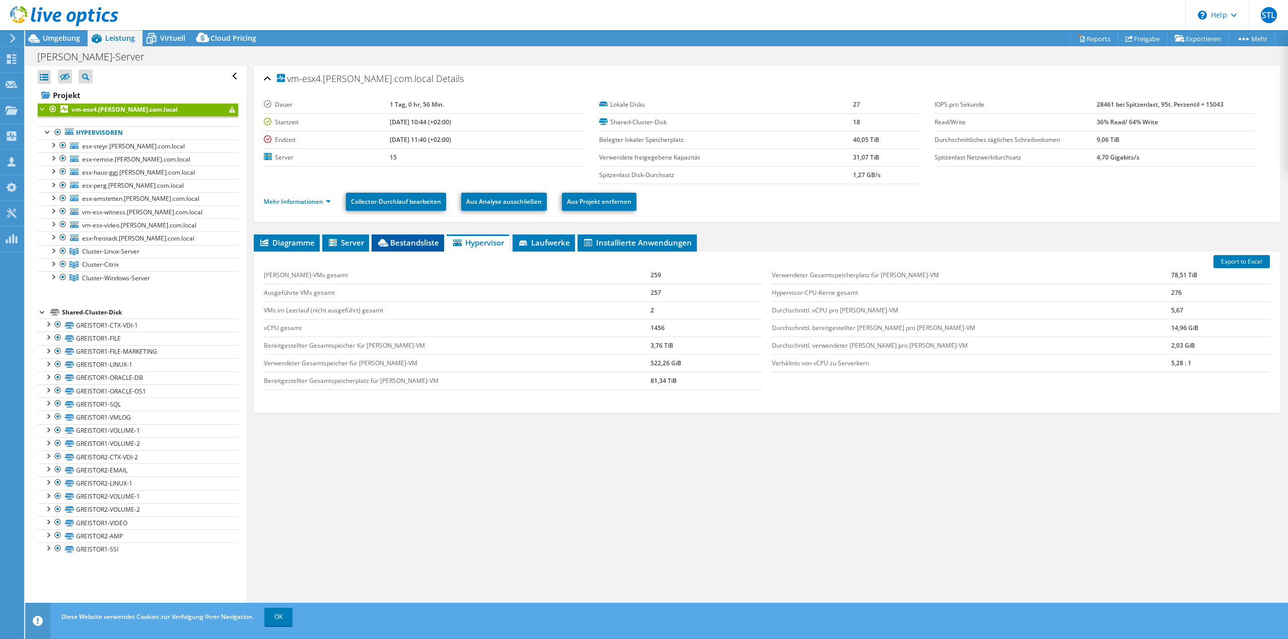
click at [384, 243] on icon at bounding box center [383, 243] width 10 height 8
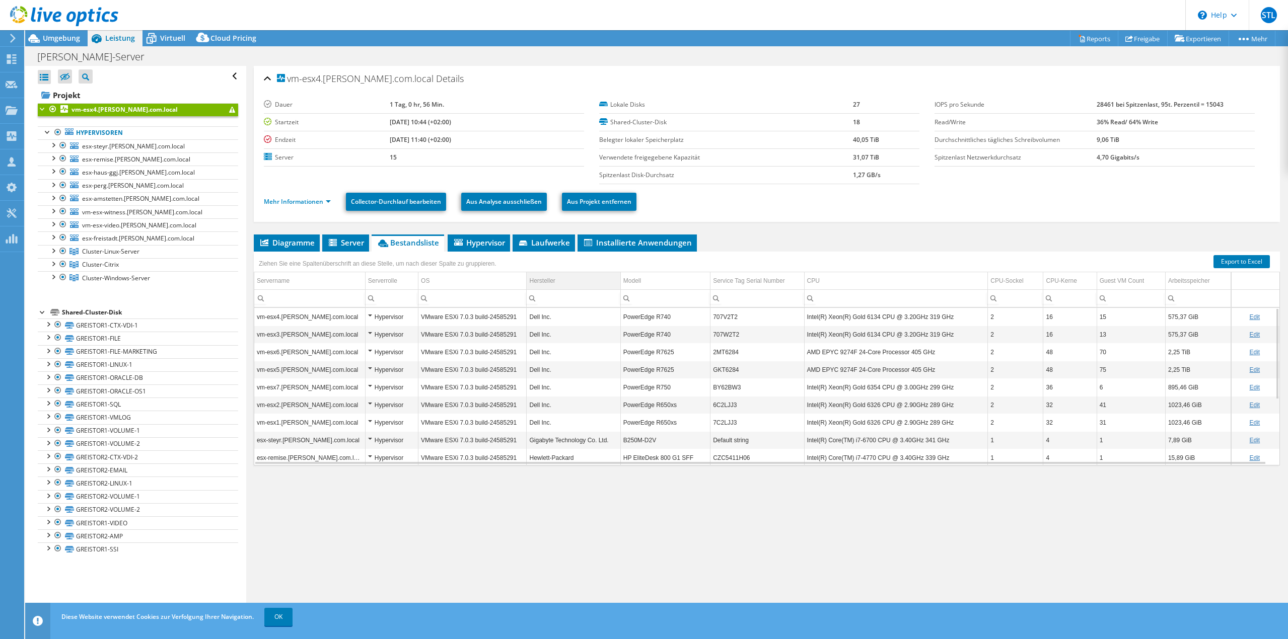
click at [561, 284] on td "Hersteller" at bounding box center [573, 281] width 94 height 18
click at [740, 354] on td "2MT6284" at bounding box center [757, 352] width 94 height 18
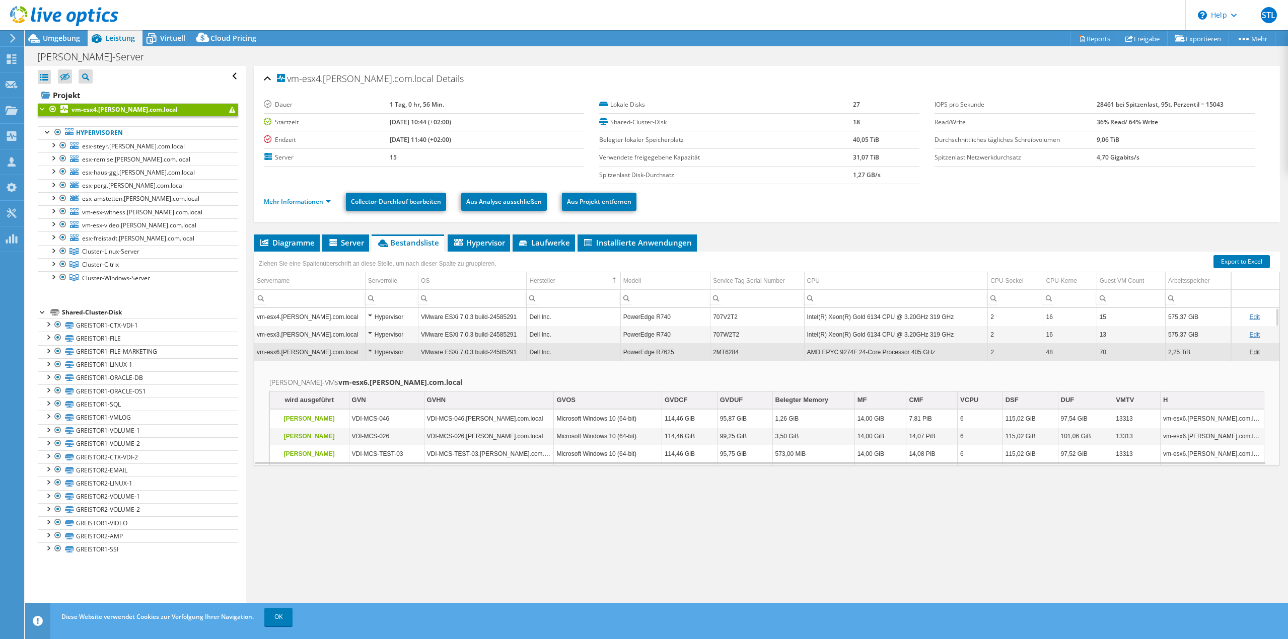
click at [740, 352] on td "2MT6284" at bounding box center [757, 352] width 94 height 18
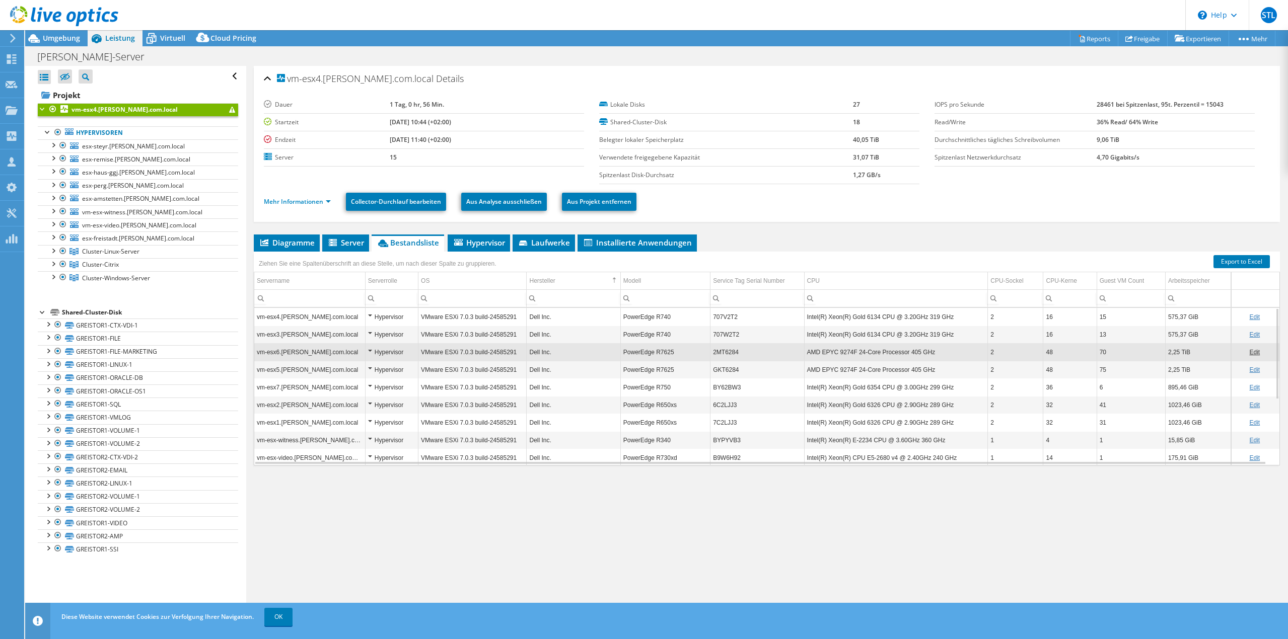
click at [726, 353] on td "2MT6284" at bounding box center [757, 352] width 94 height 18
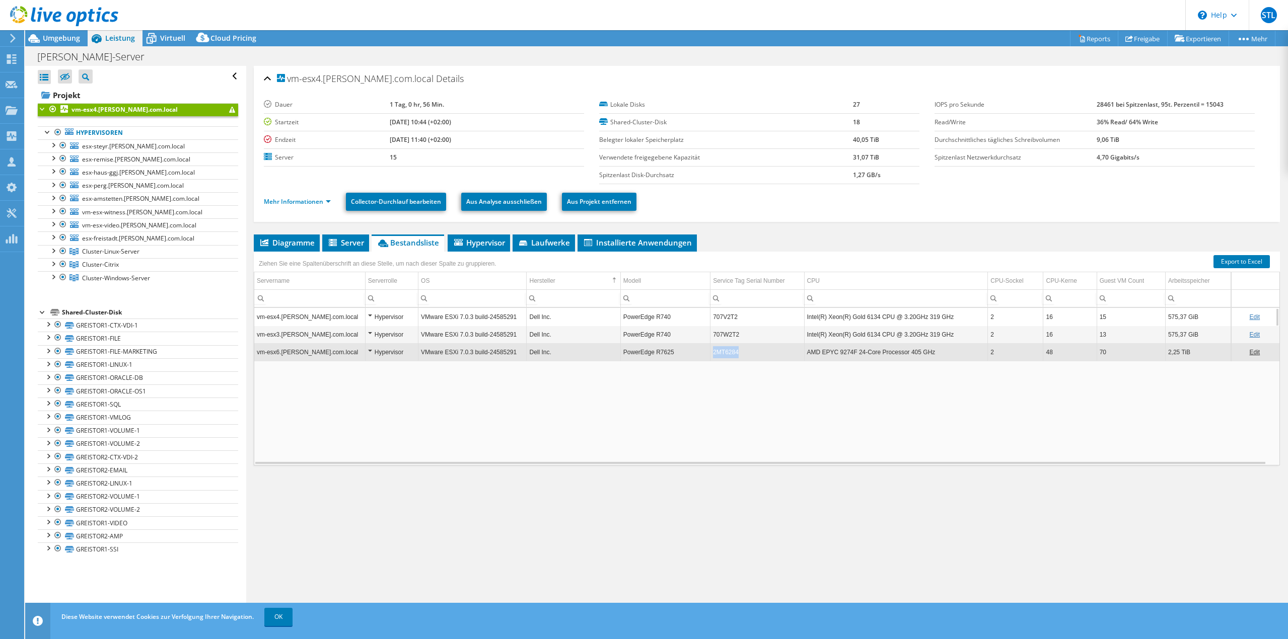
click at [726, 353] on td "2MT6284" at bounding box center [757, 352] width 94 height 18
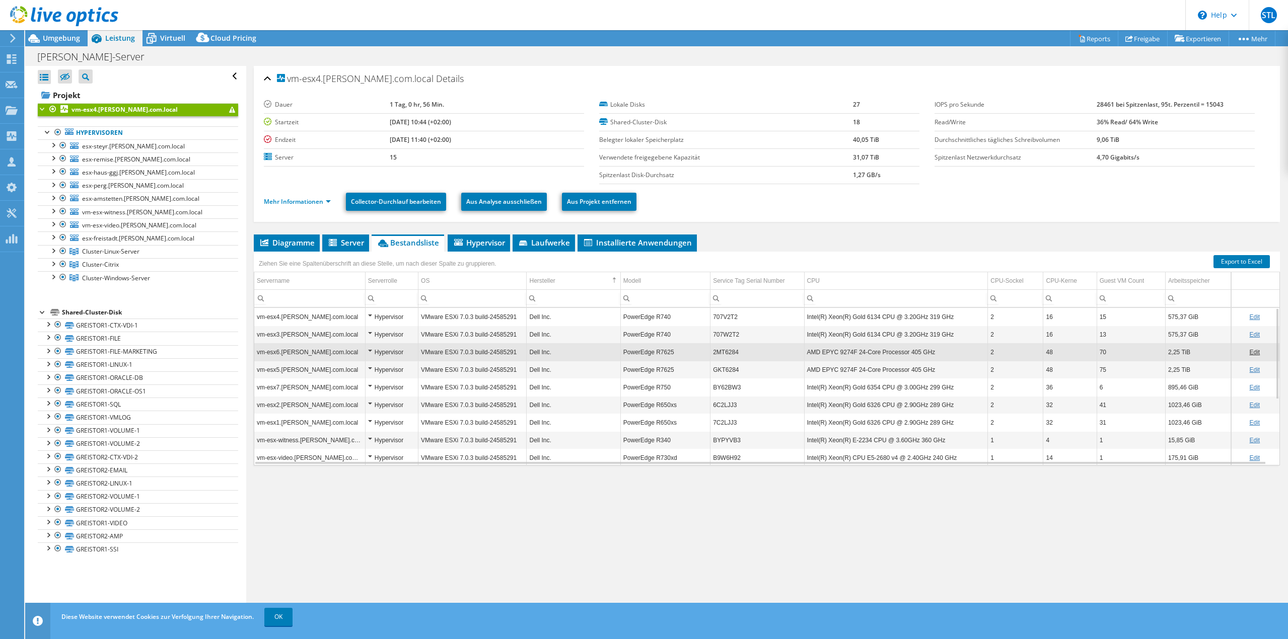
click at [726, 353] on td "2MT6284" at bounding box center [757, 352] width 94 height 18
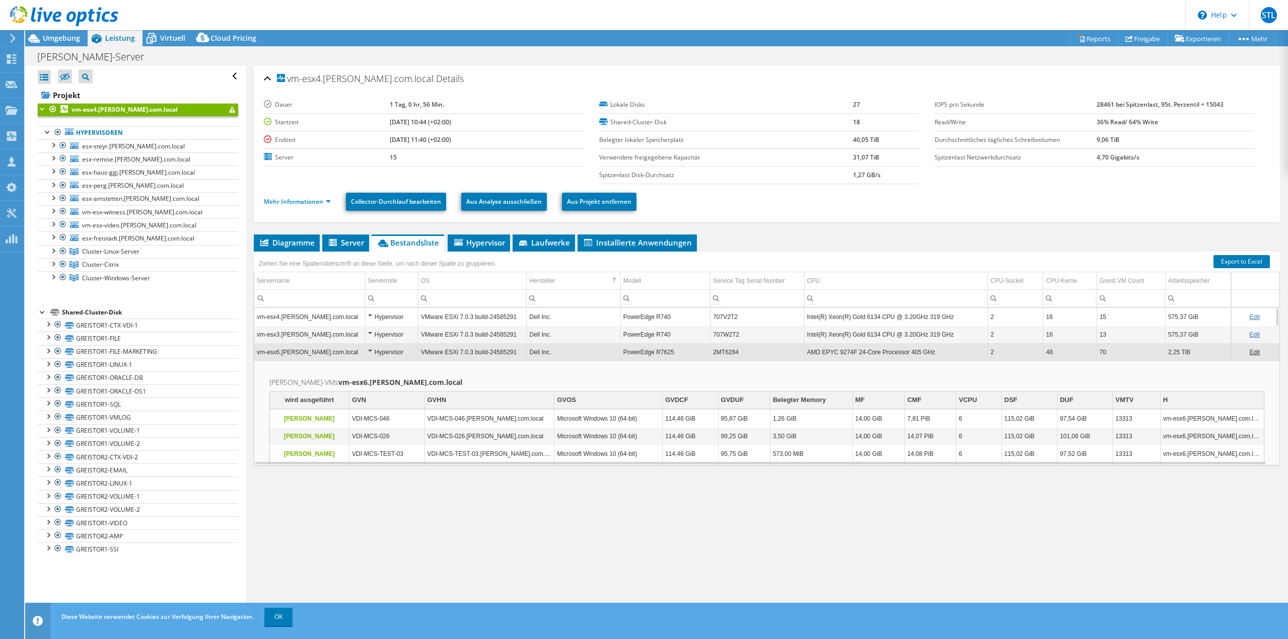
click at [726, 353] on td "2MT6284" at bounding box center [757, 352] width 94 height 18
